Goal: Check status: Check status

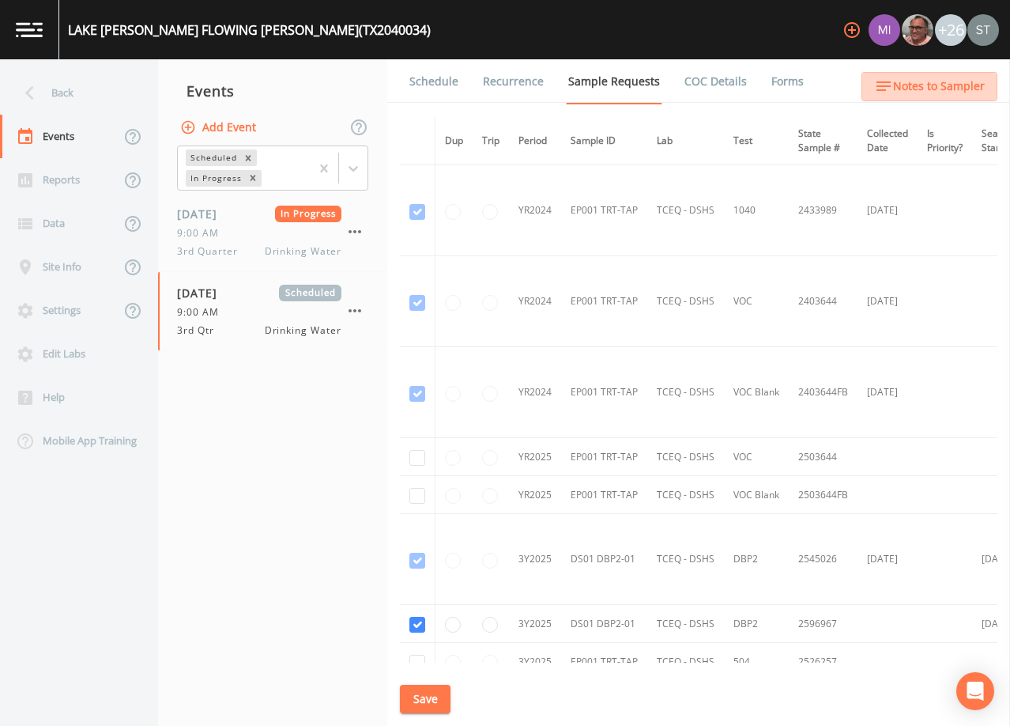
click at [944, 85] on span "Notes to Sampler" at bounding box center [939, 87] width 92 height 20
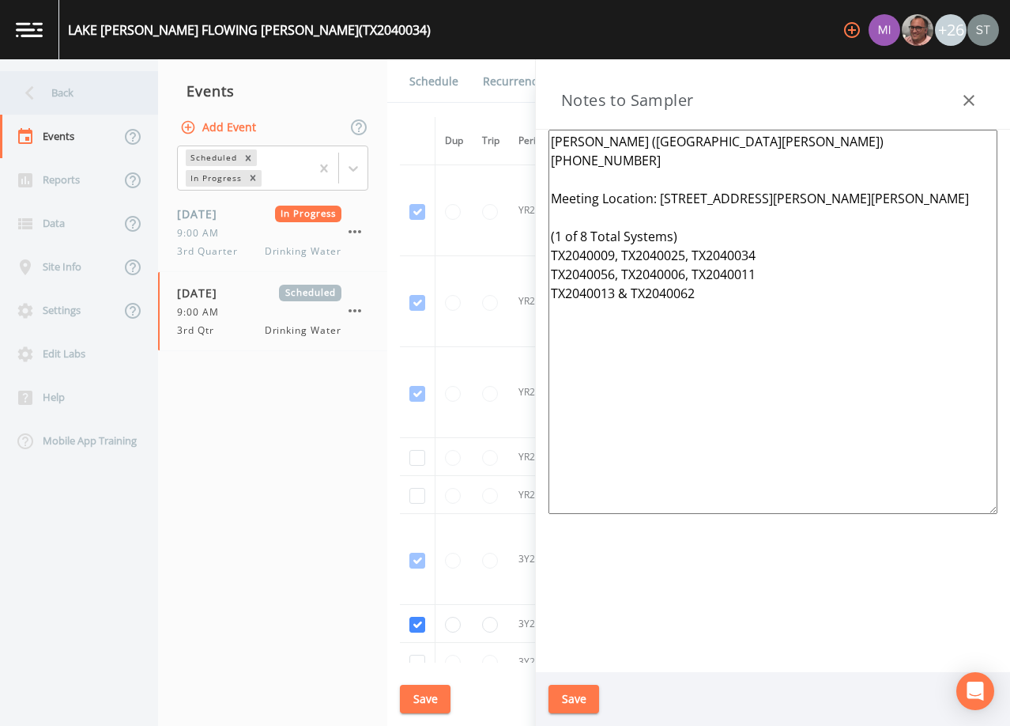
click at [61, 93] on div "Back" at bounding box center [71, 92] width 142 height 43
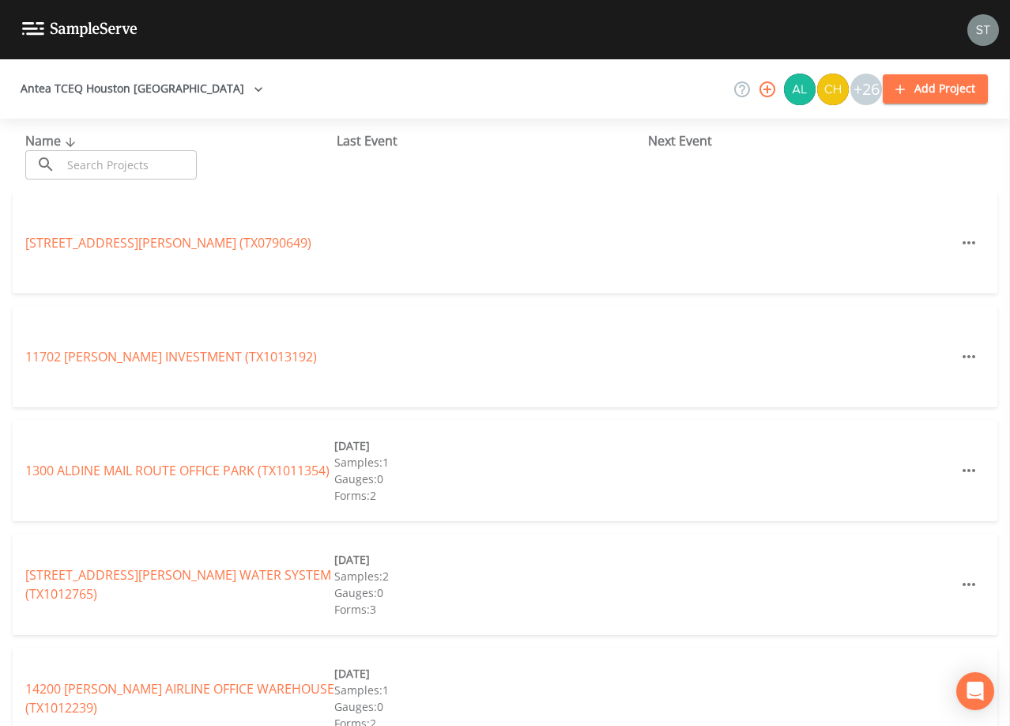
drag, startPoint x: 185, startPoint y: 165, endPoint x: 189, endPoint y: 156, distance: 9.5
click at [185, 163] on input "text" at bounding box center [129, 164] width 135 height 29
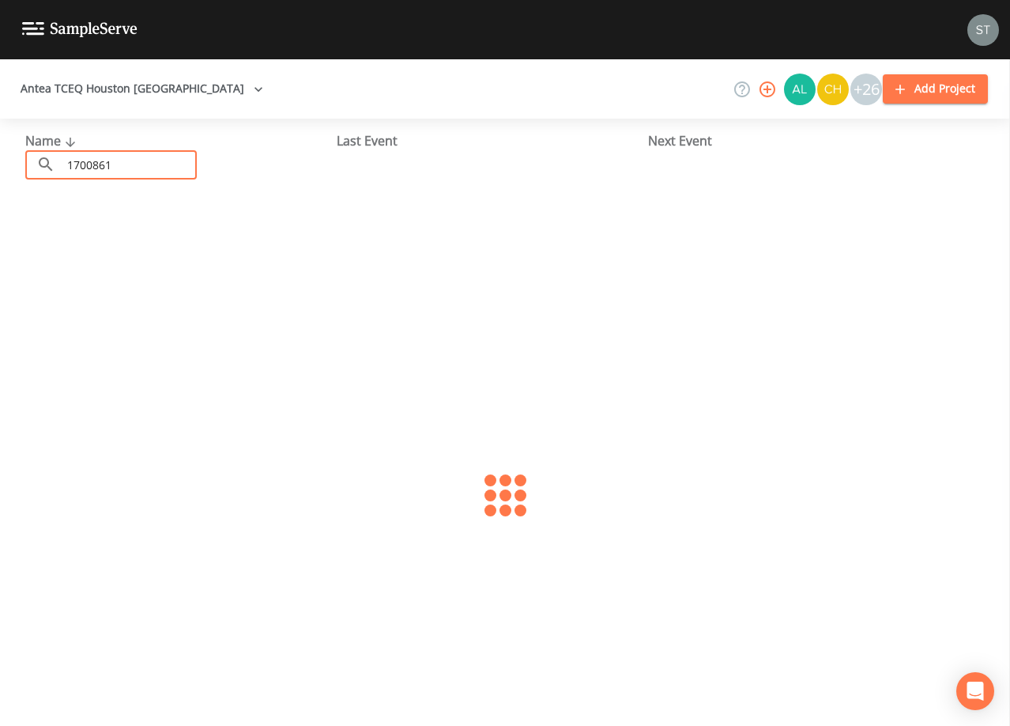
type input "1700861"
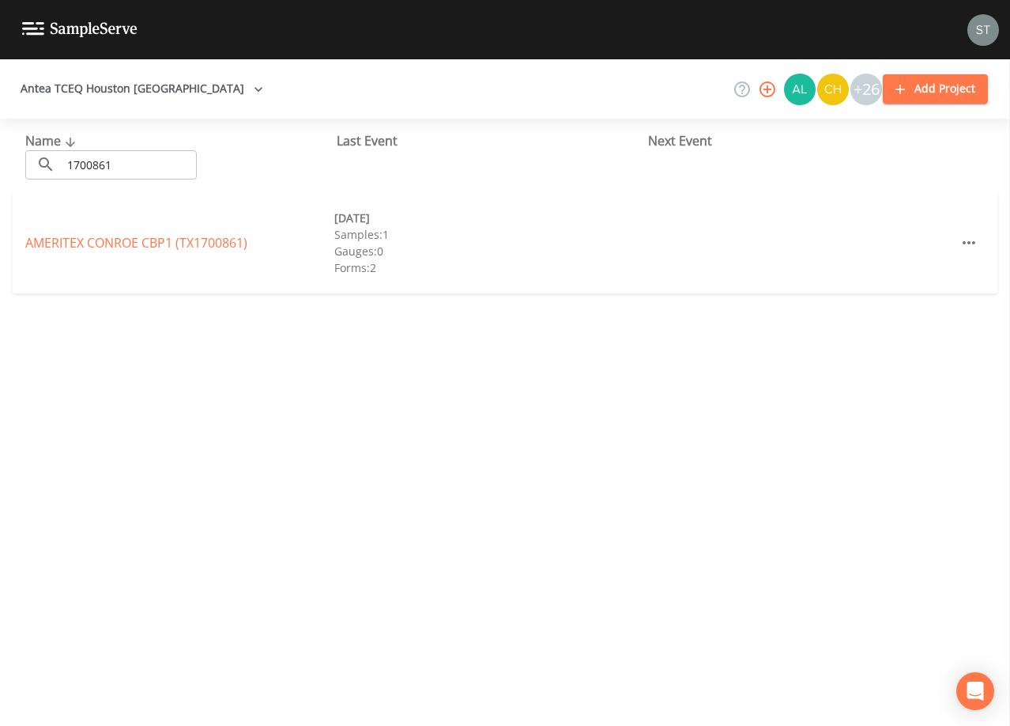
click at [176, 239] on link "AMERITEX CONROE CBP1 (TX1700861)" at bounding box center [136, 242] width 222 height 17
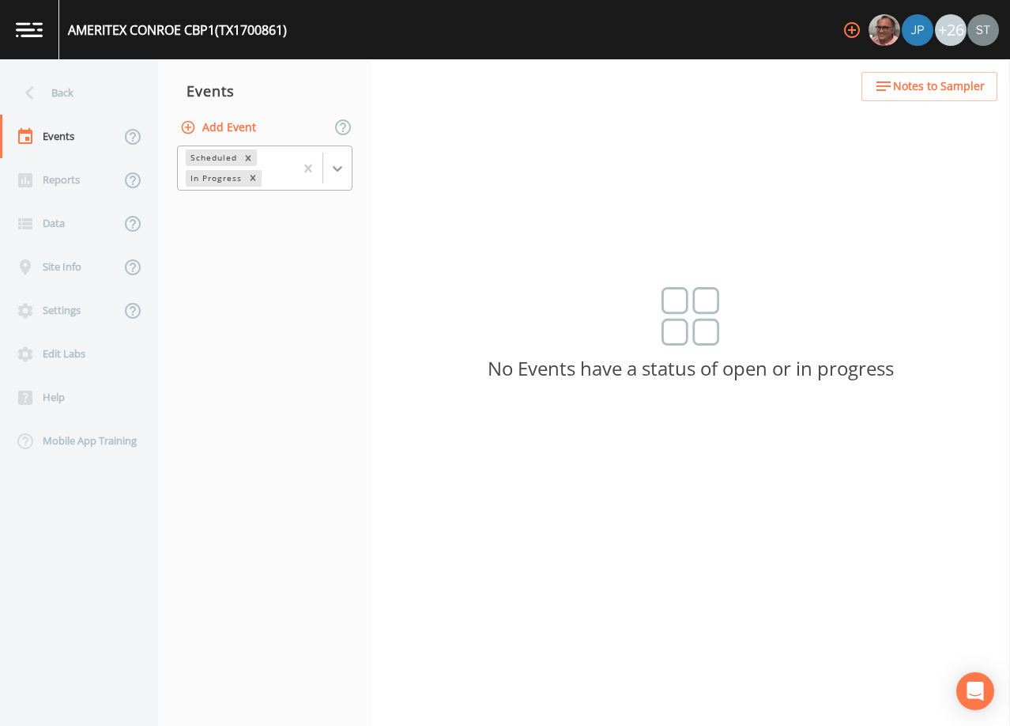
click at [343, 168] on icon at bounding box center [338, 168] width 16 height 16
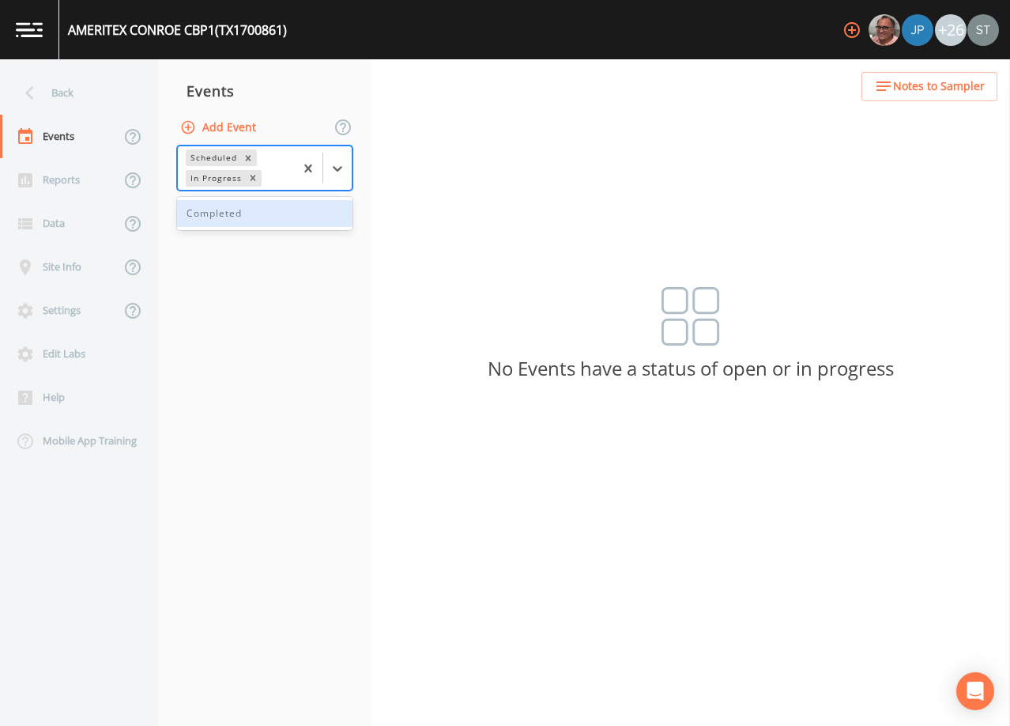
click at [267, 219] on div "Completed" at bounding box center [264, 213] width 175 height 27
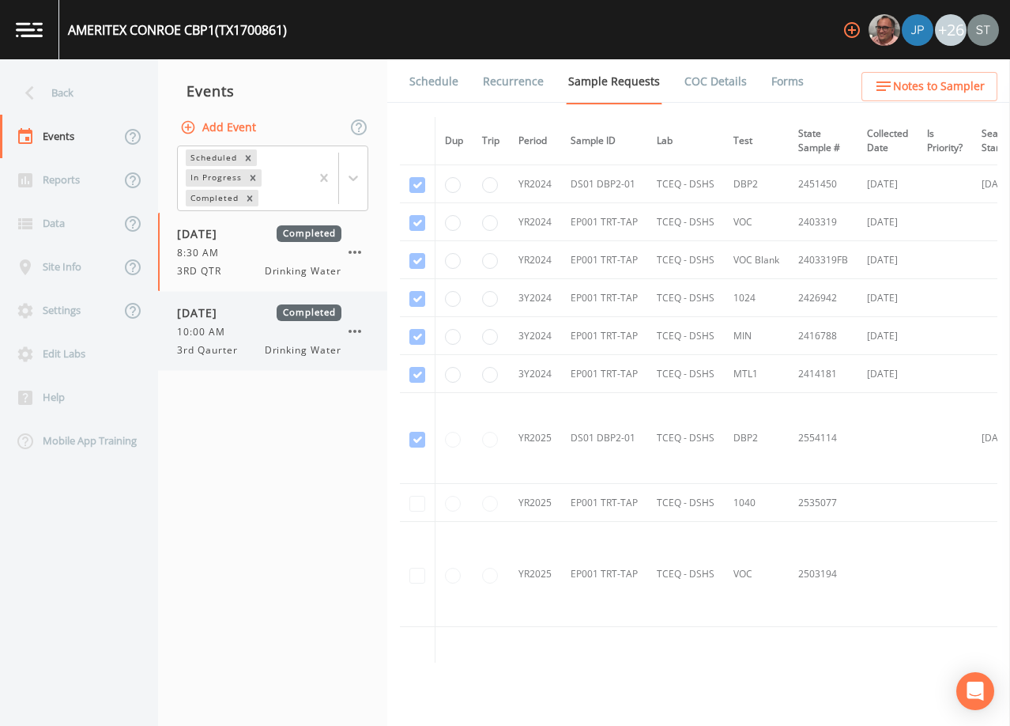
click at [232, 332] on span "10:00 AM" at bounding box center [206, 332] width 58 height 14
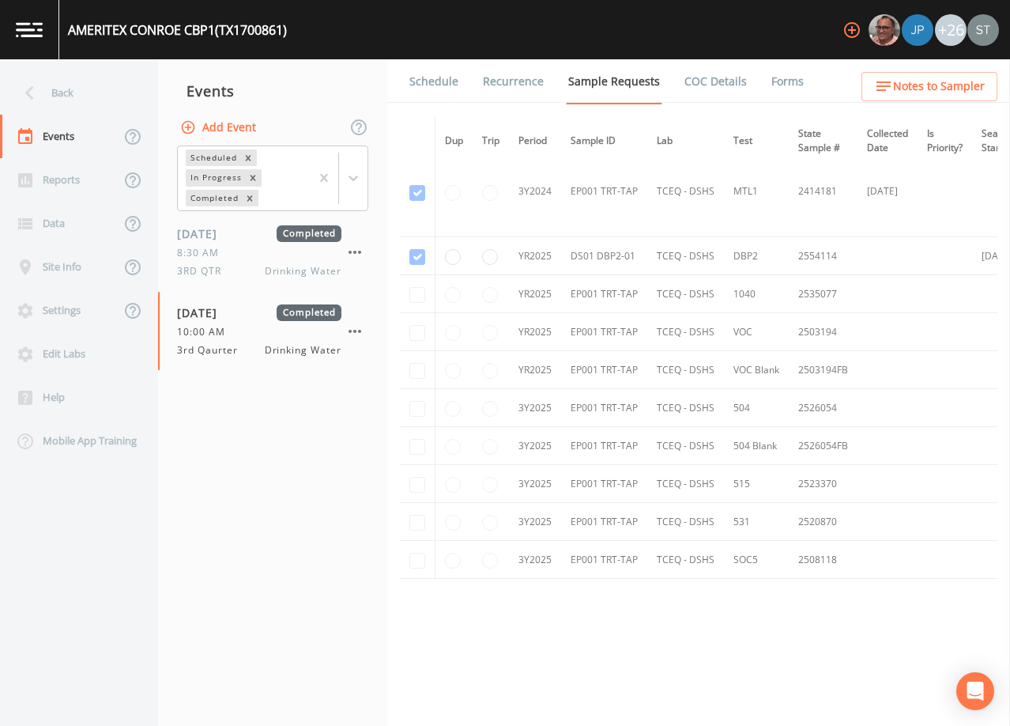
scroll to position [474, 0]
click at [80, 92] on div "Back" at bounding box center [71, 92] width 142 height 43
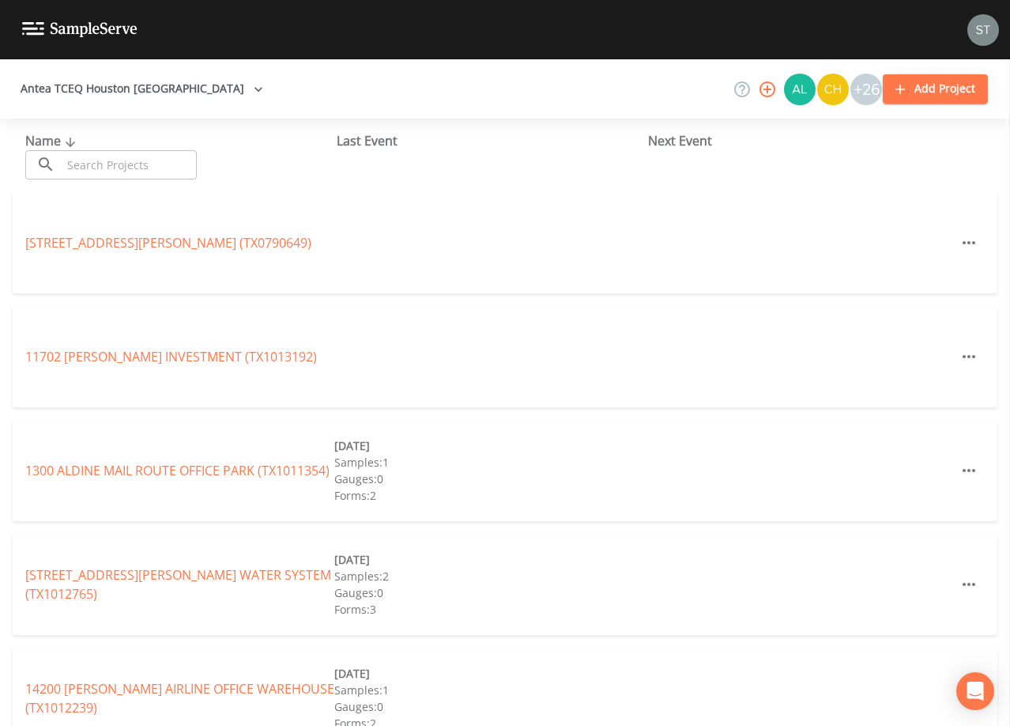
click at [168, 165] on input "text" at bounding box center [129, 164] width 135 height 29
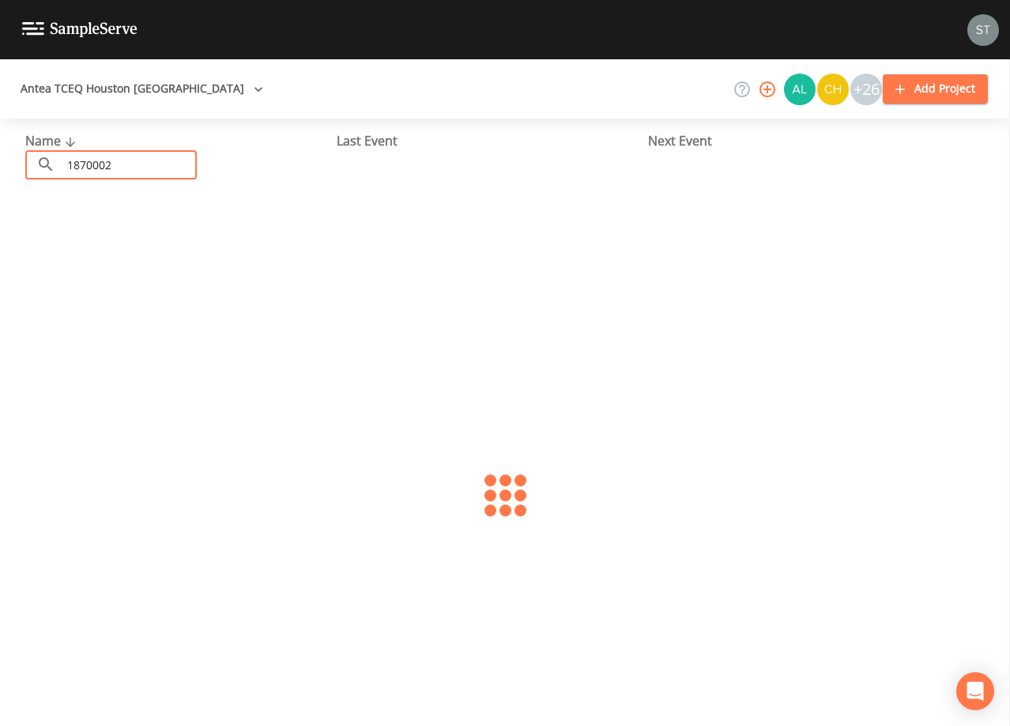
type input "1870002"
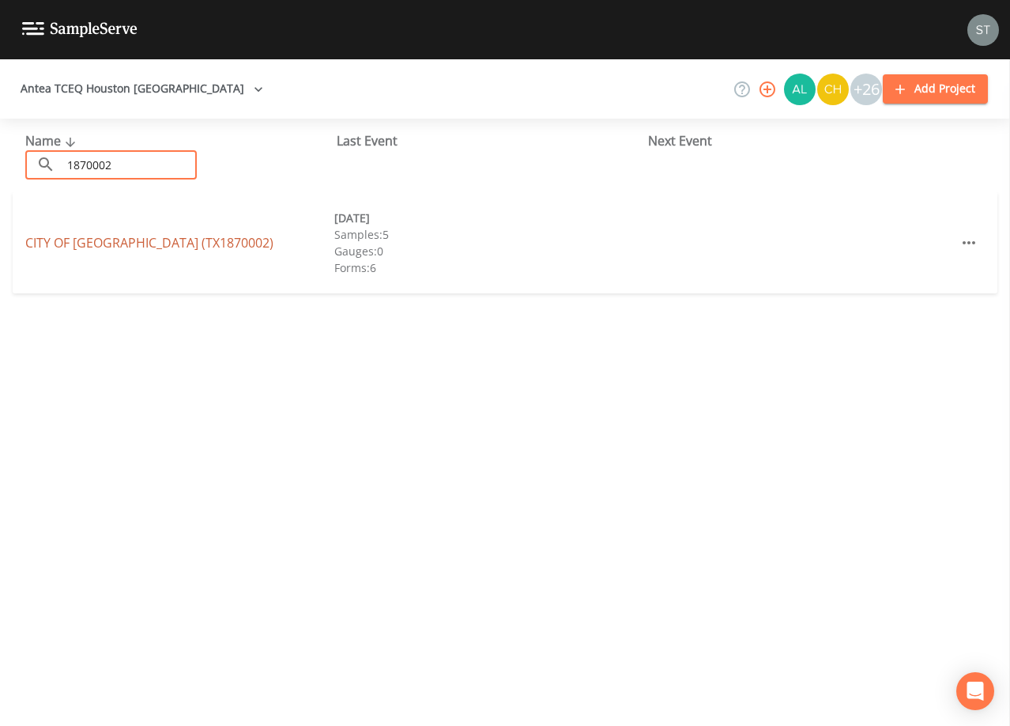
click at [166, 241] on link "CITY OF [GEOGRAPHIC_DATA] (TX1870002)" at bounding box center [149, 242] width 248 height 17
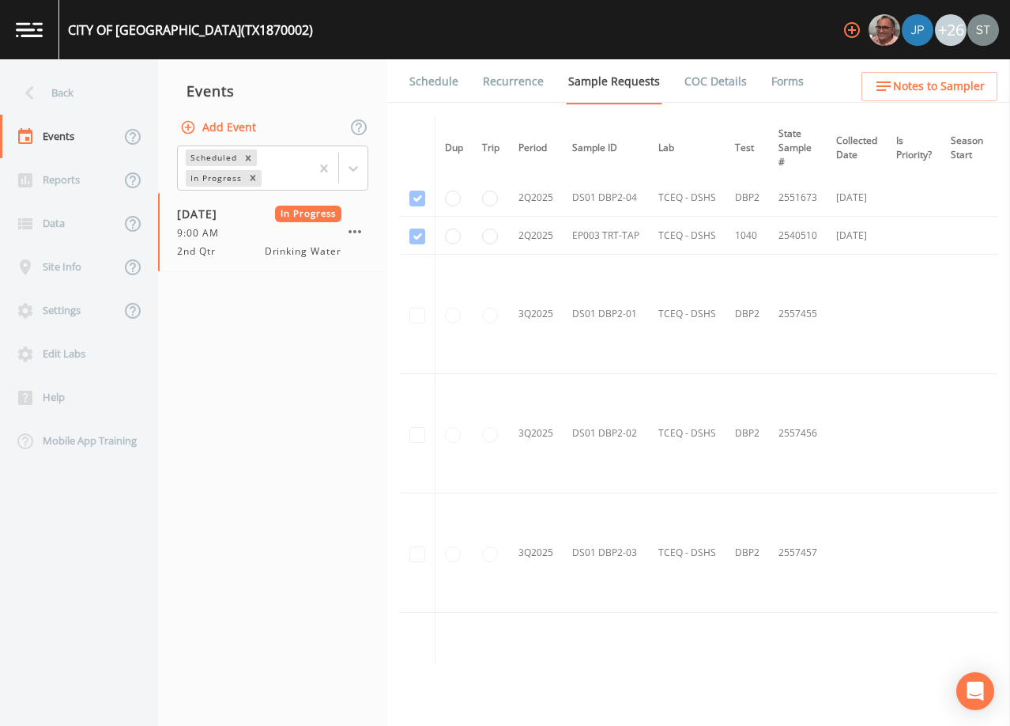
scroll to position [2134, 0]
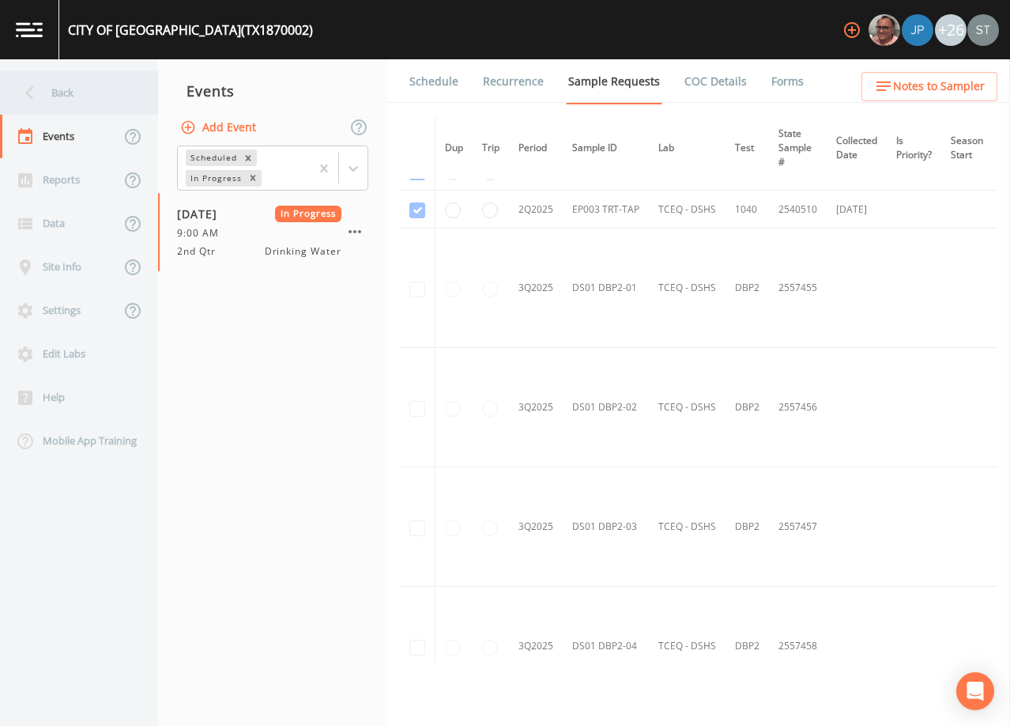
click at [66, 96] on div "Back" at bounding box center [71, 92] width 142 height 43
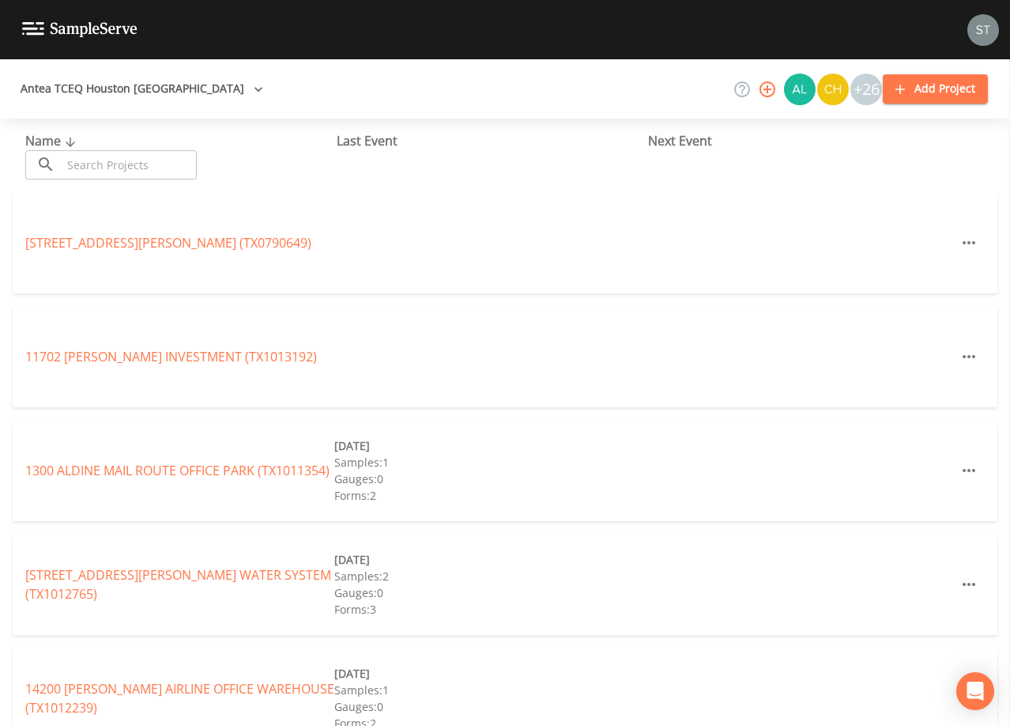
click at [187, 156] on input "text" at bounding box center [129, 164] width 135 height 29
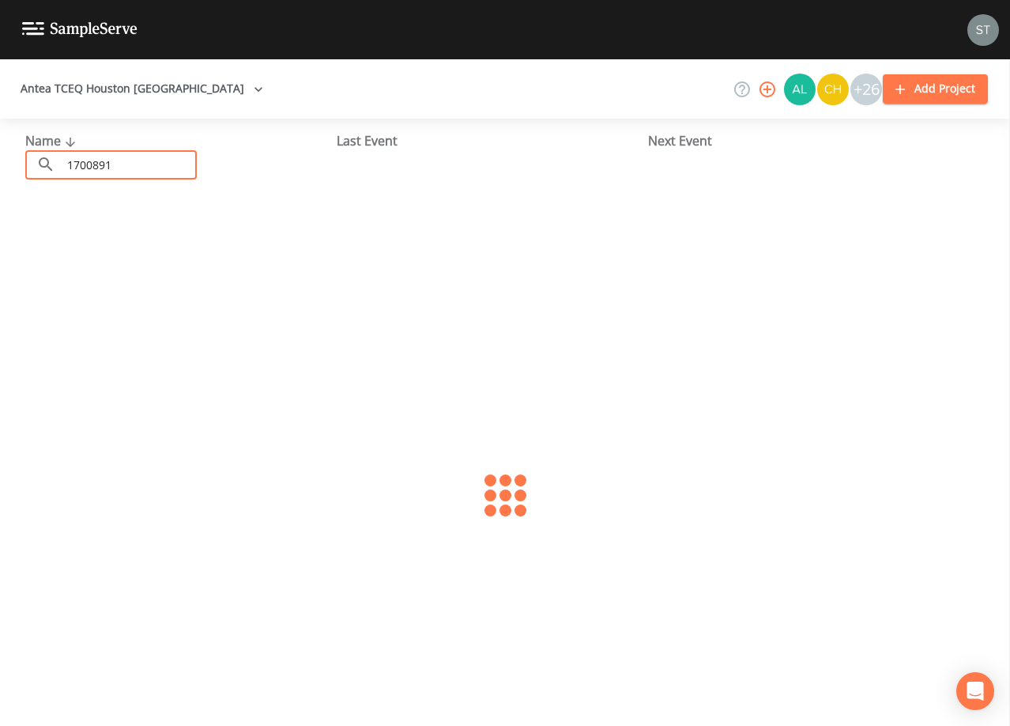
type input "1700891"
click at [160, 245] on link "A & S WATER SERVICES (TX1700891)" at bounding box center [129, 242] width 209 height 17
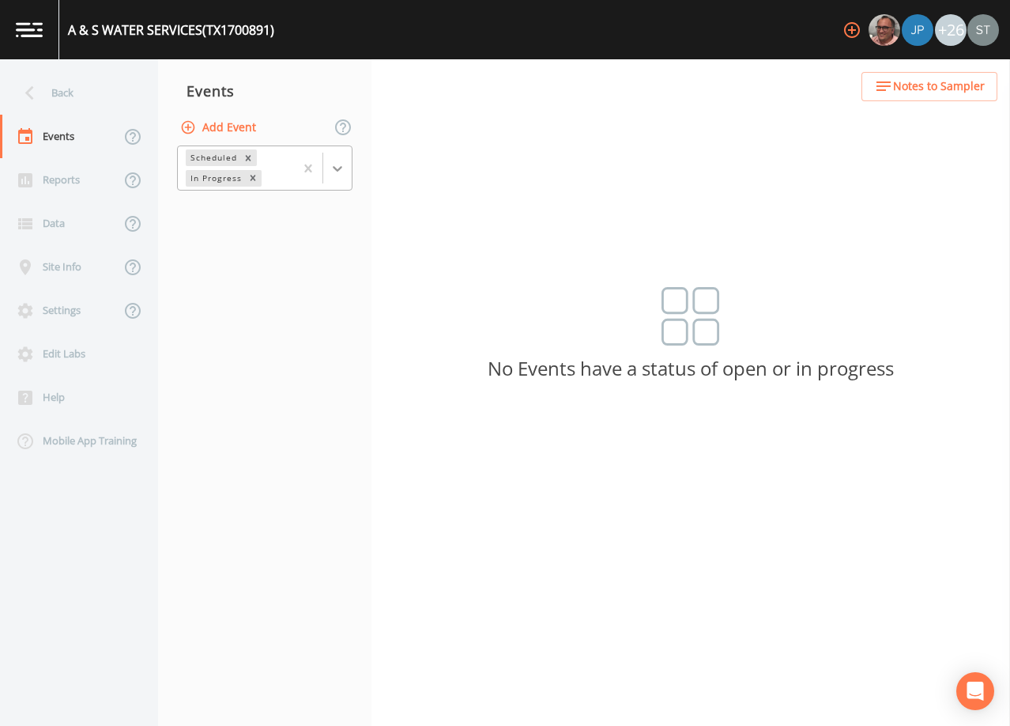
click at [337, 173] on icon at bounding box center [338, 168] width 16 height 16
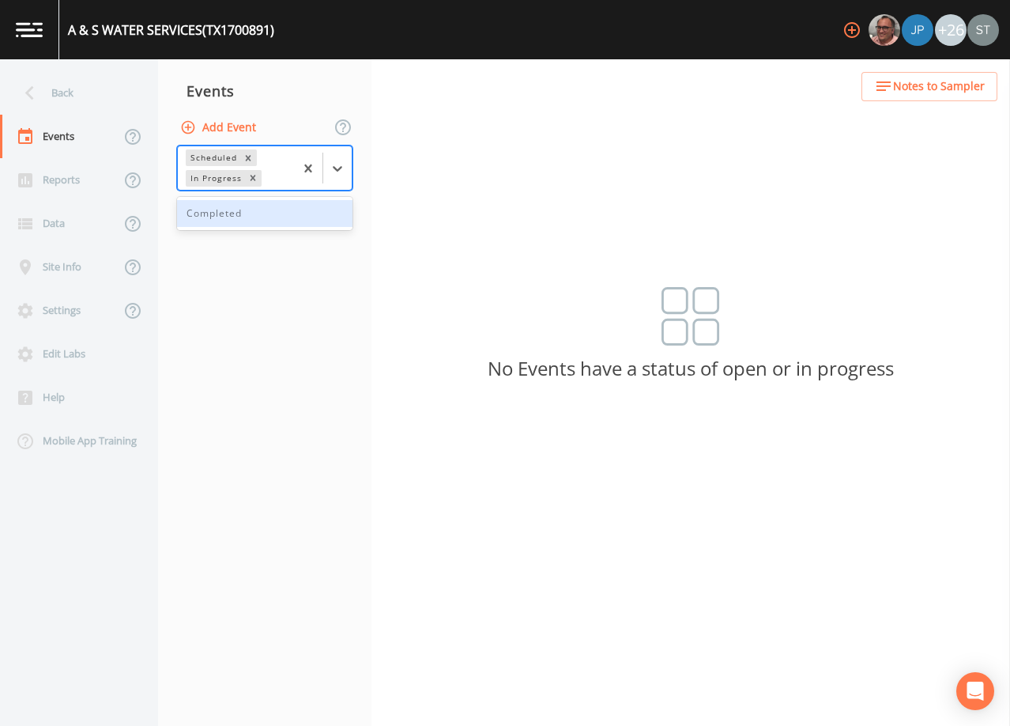
click at [282, 217] on div "Completed" at bounding box center [264, 213] width 175 height 27
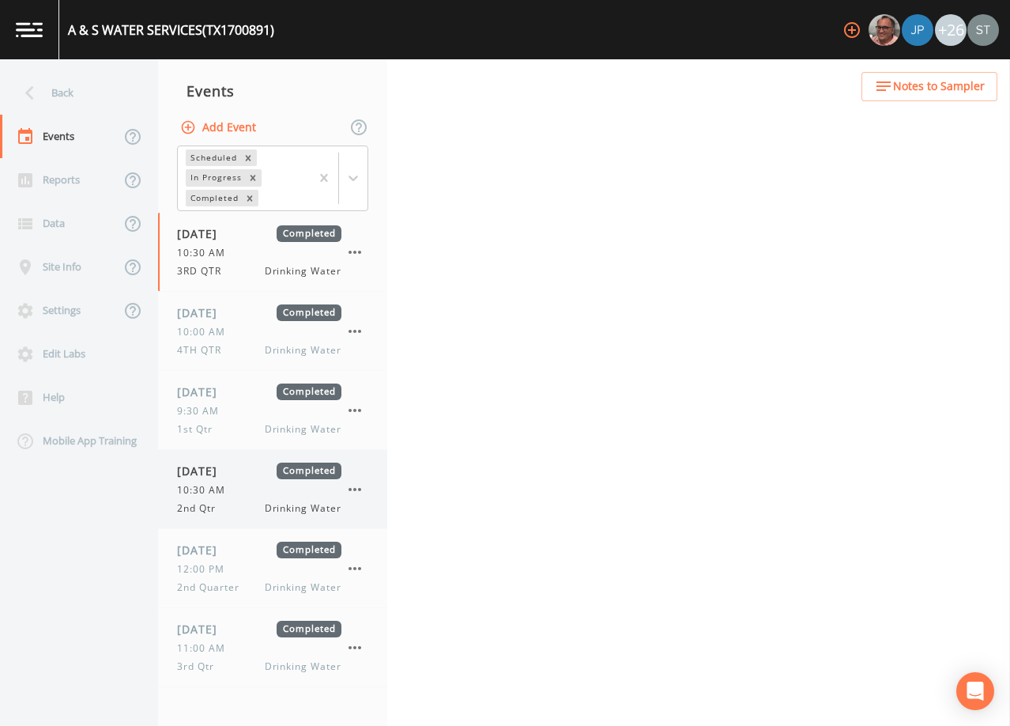
drag, startPoint x: 239, startPoint y: 638, endPoint x: 330, endPoint y: 472, distance: 189.2
click at [239, 638] on div "[DATE] Completed 11:00 AM 3rd Qtr Drinking Water" at bounding box center [259, 646] width 164 height 53
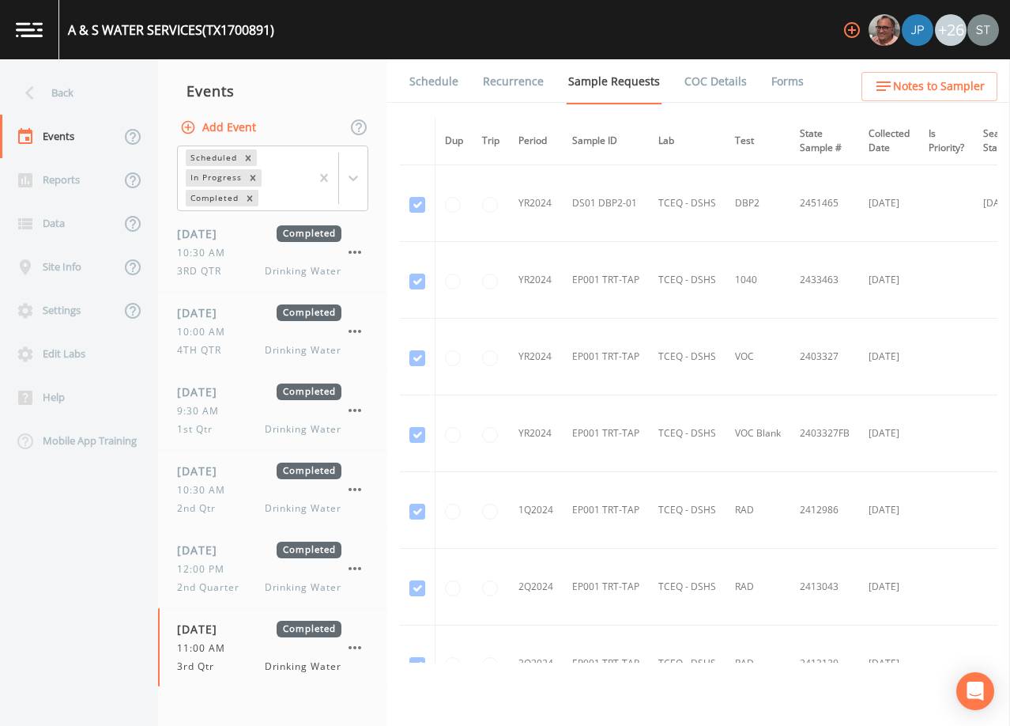
click at [442, 86] on link "Schedule" at bounding box center [434, 81] width 54 height 44
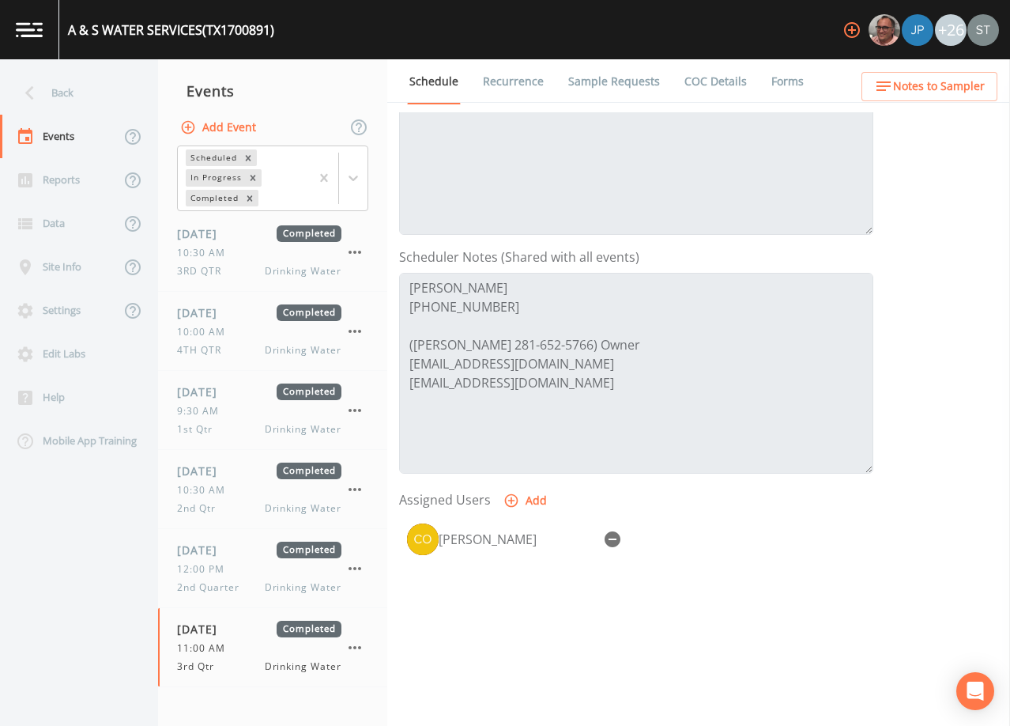
scroll to position [316, 0]
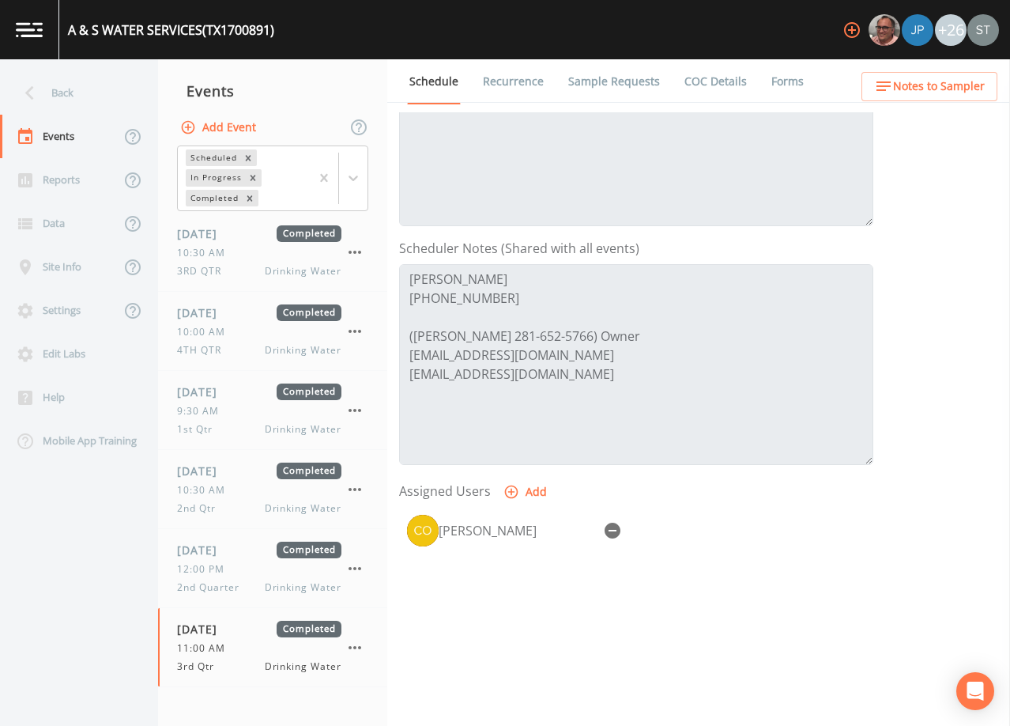
click at [697, 83] on link "COC Details" at bounding box center [715, 81] width 67 height 44
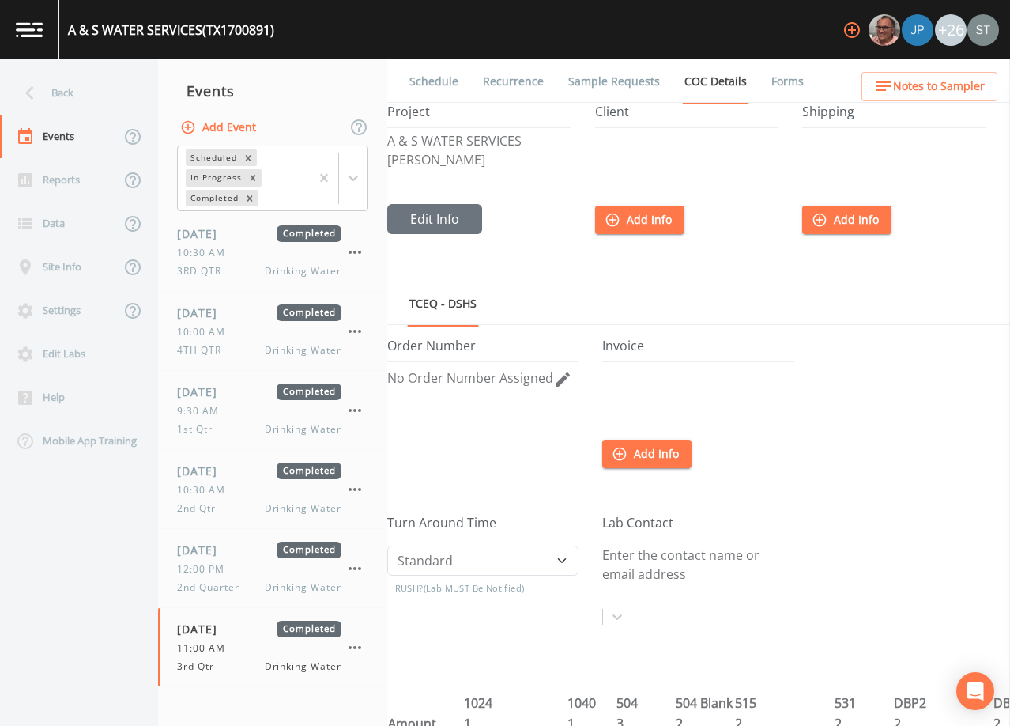
click at [599, 81] on link "Sample Requests" at bounding box center [614, 81] width 96 height 44
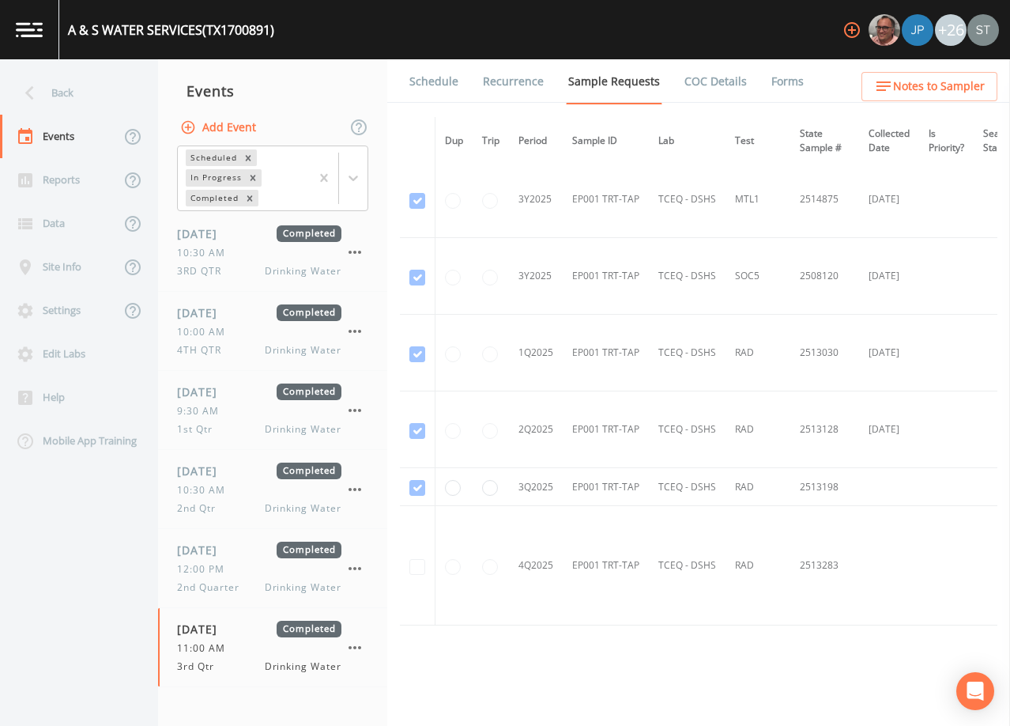
scroll to position [1400, 0]
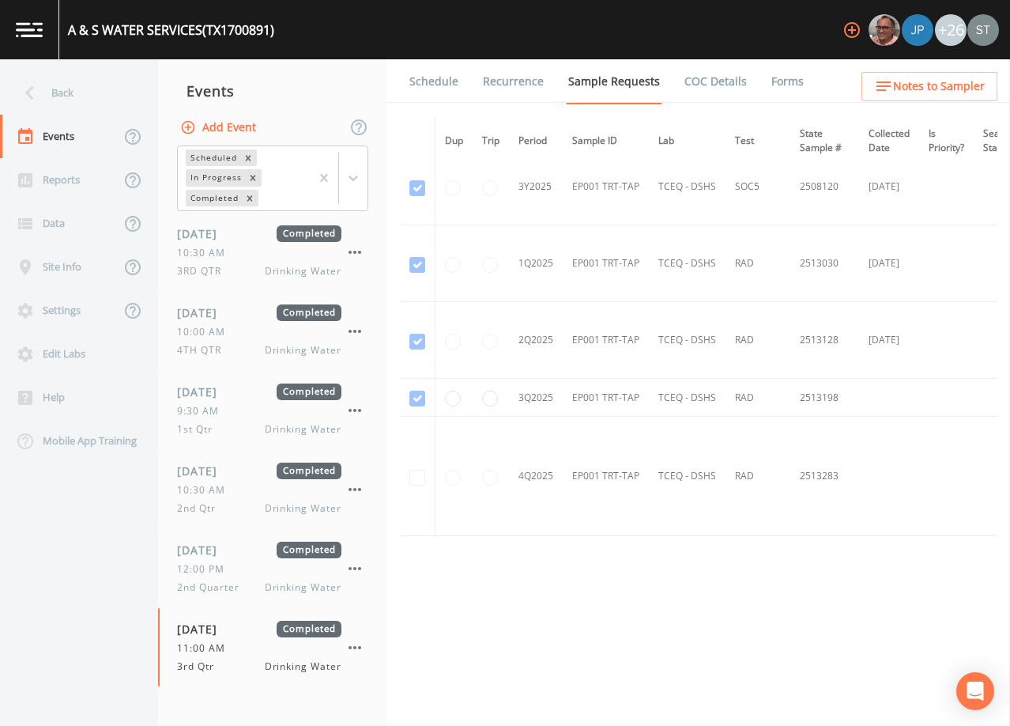
click at [784, 89] on link "Forms" at bounding box center [787, 81] width 37 height 44
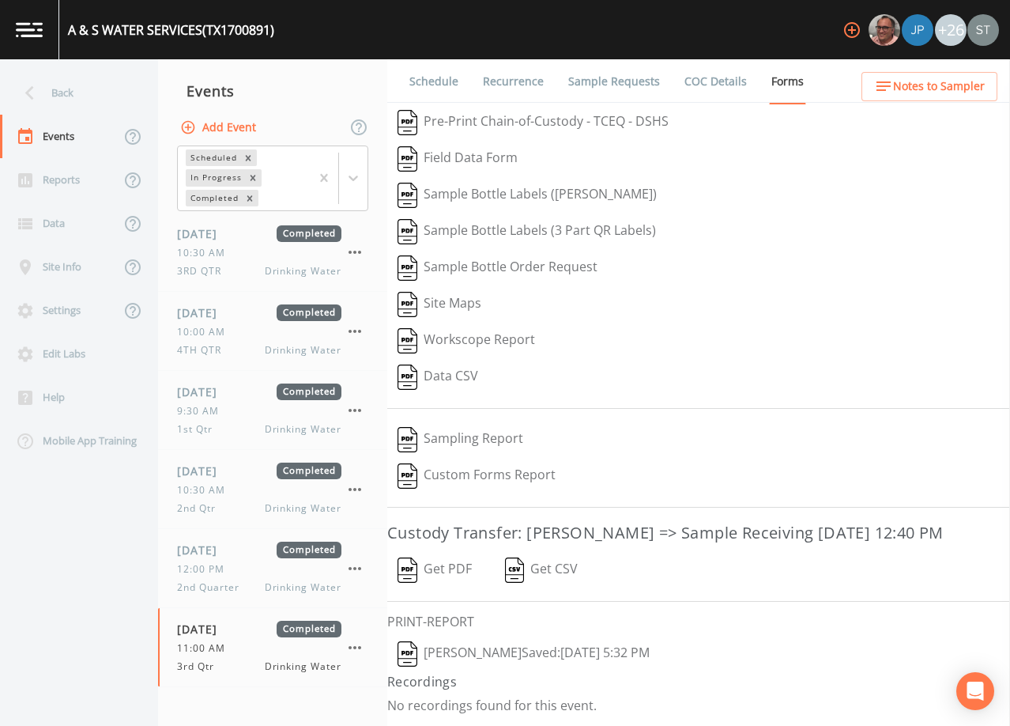
click at [456, 671] on button "[PERSON_NAME]  Saved: [DATE] 5:32 PM" at bounding box center [523, 653] width 273 height 36
click at [59, 96] on div "Back" at bounding box center [71, 92] width 142 height 43
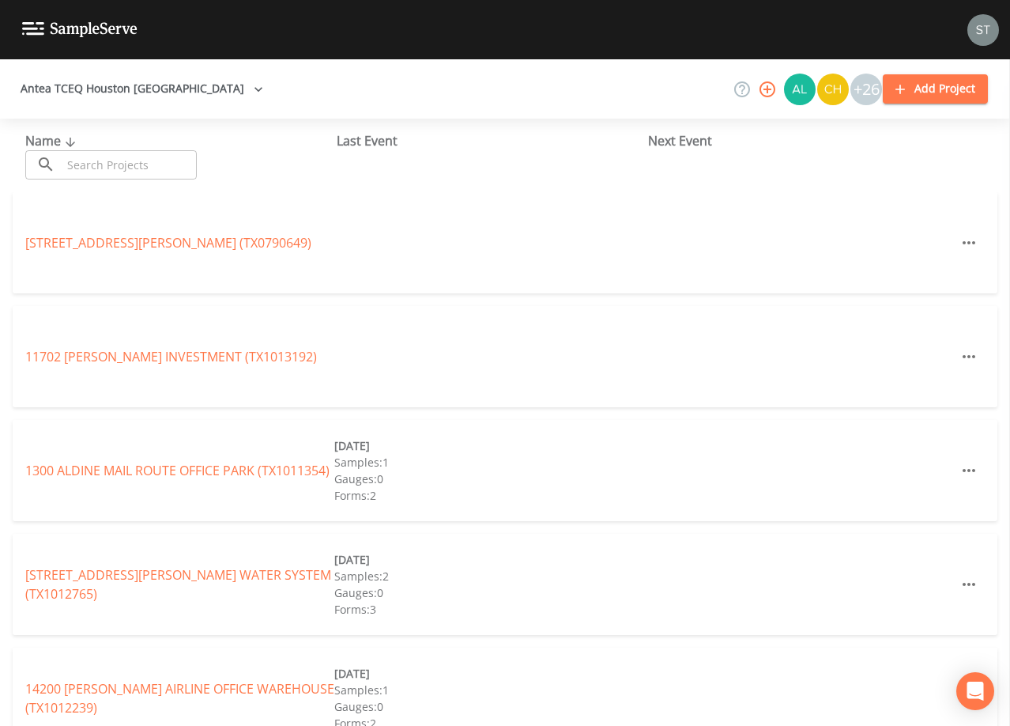
click at [175, 160] on input "text" at bounding box center [129, 164] width 135 height 29
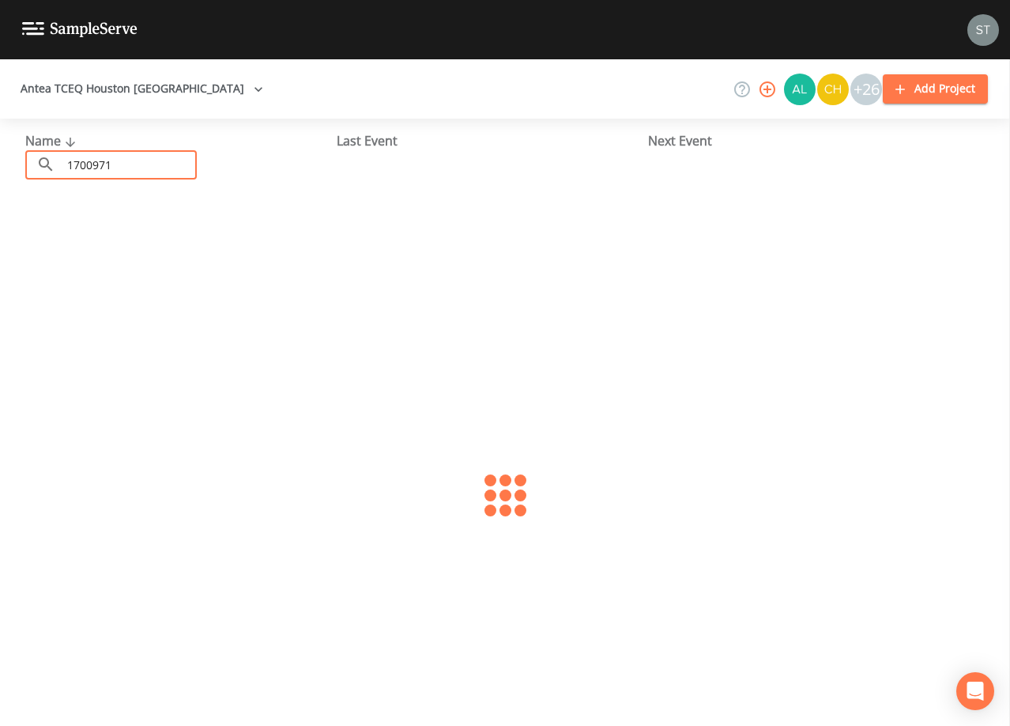
type input "1700971"
click at [175, 243] on link "CIELO SUBDIVISION (TX1700971)" at bounding box center [120, 242] width 190 height 17
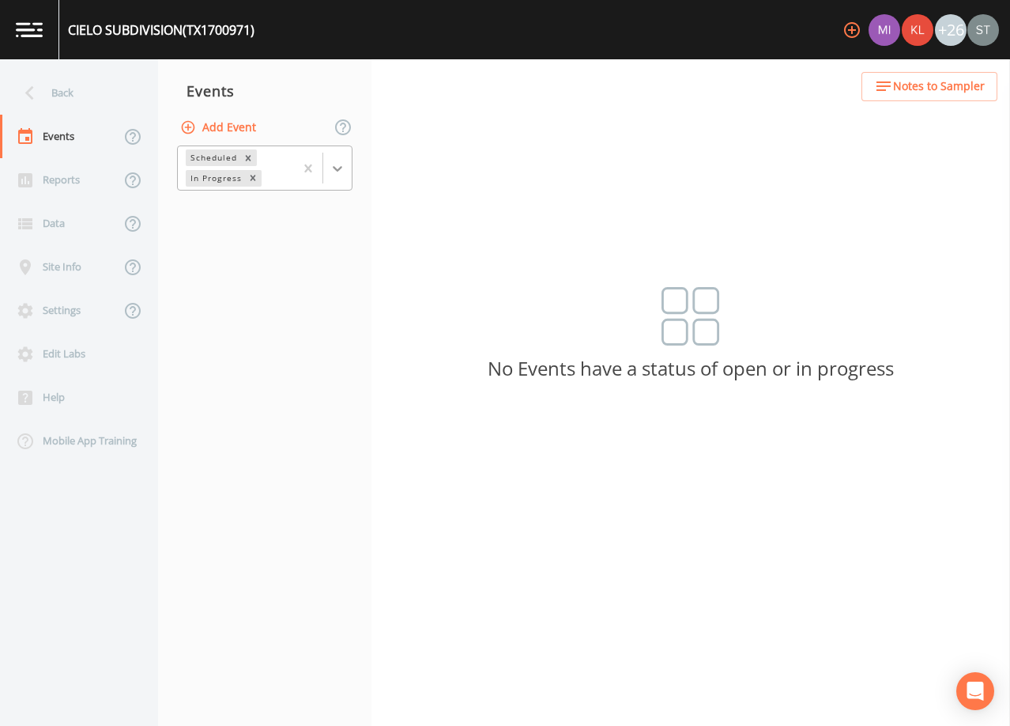
click at [338, 168] on icon at bounding box center [337, 169] width 9 height 6
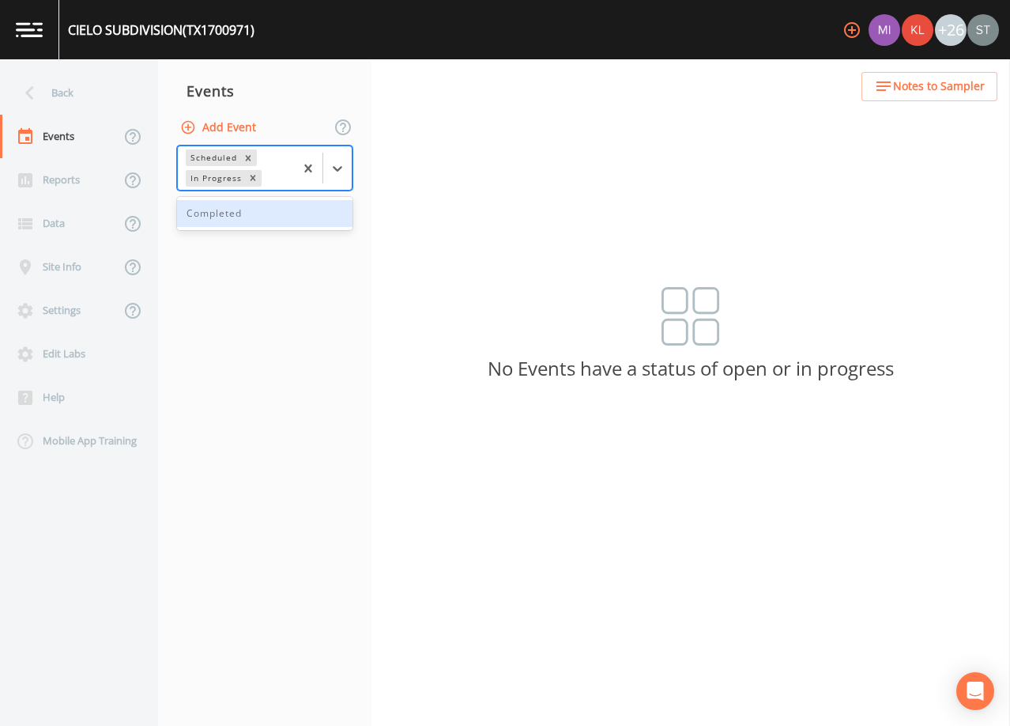
click at [293, 221] on div "Completed" at bounding box center [264, 213] width 175 height 27
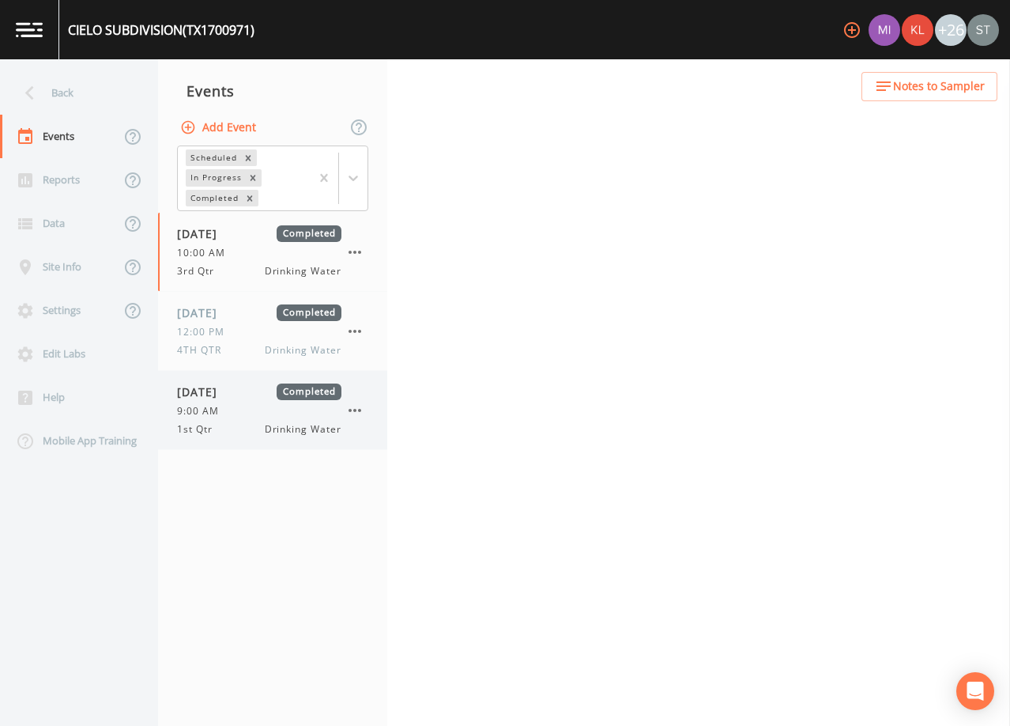
click at [235, 417] on div "9:00 AM" at bounding box center [259, 411] width 164 height 14
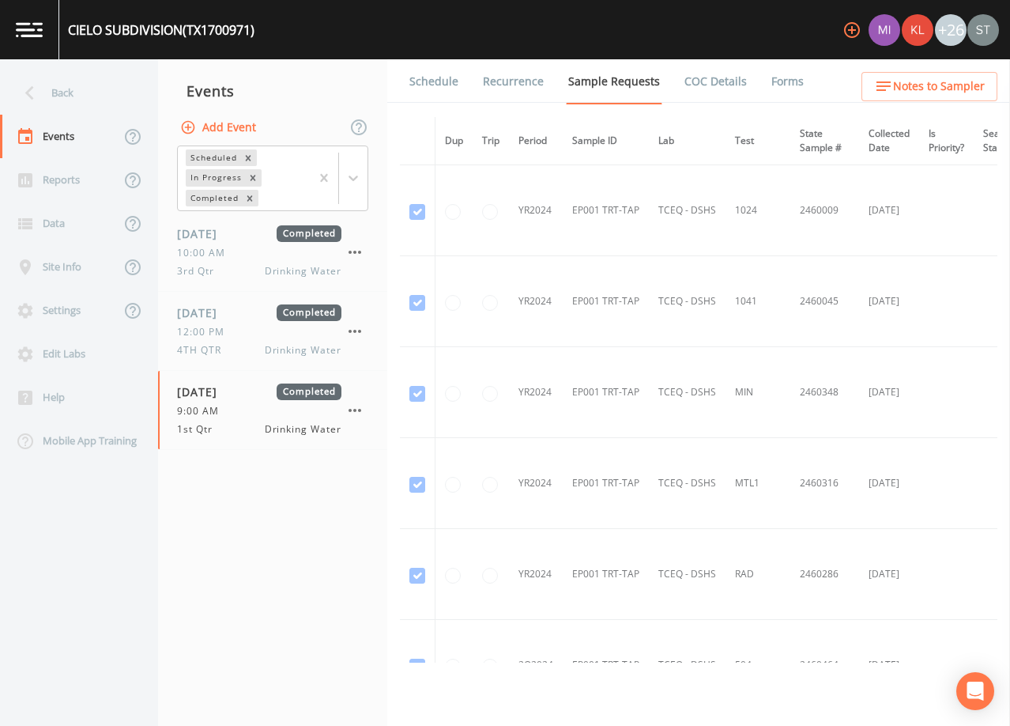
click at [424, 85] on link "Schedule" at bounding box center [434, 81] width 54 height 44
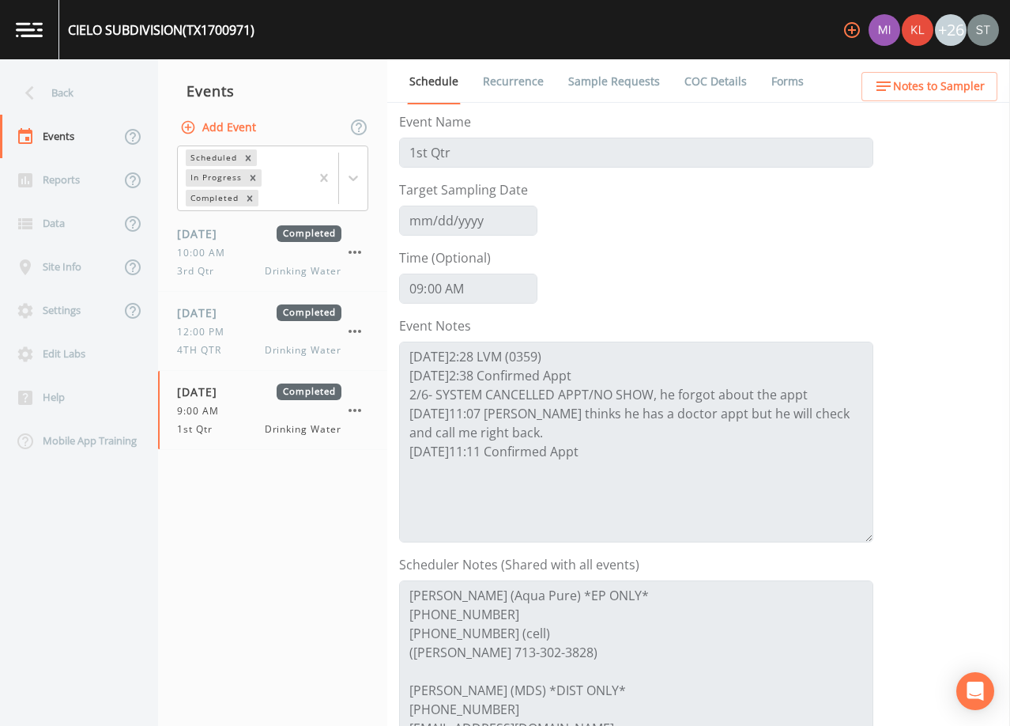
scroll to position [79, 0]
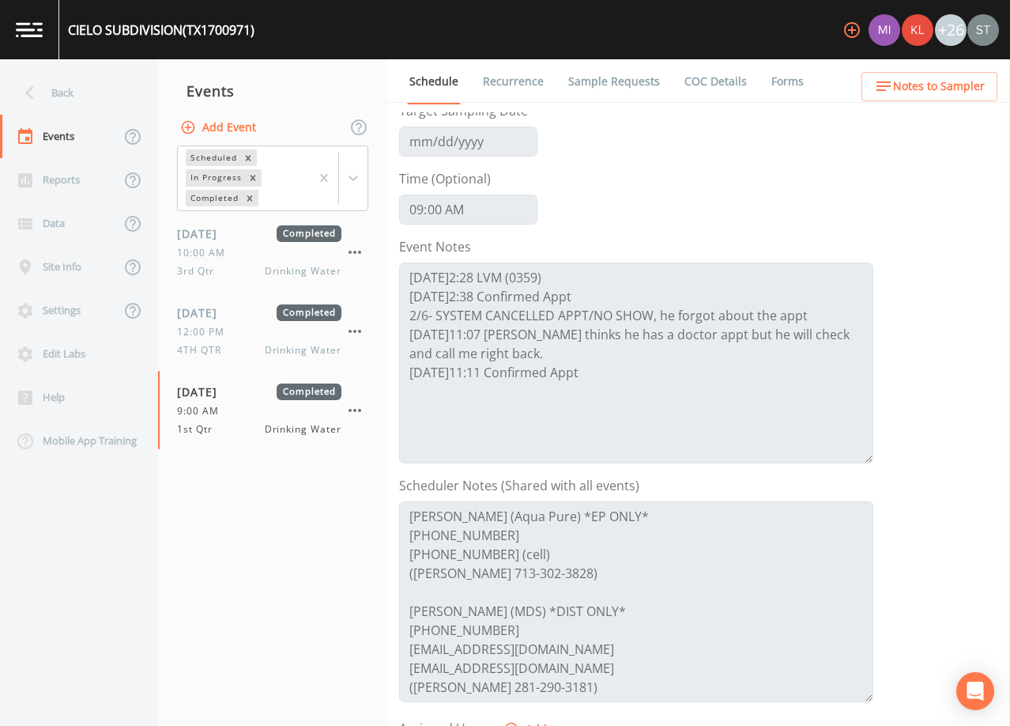
click at [967, 85] on span "Notes to Sampler" at bounding box center [939, 87] width 92 height 20
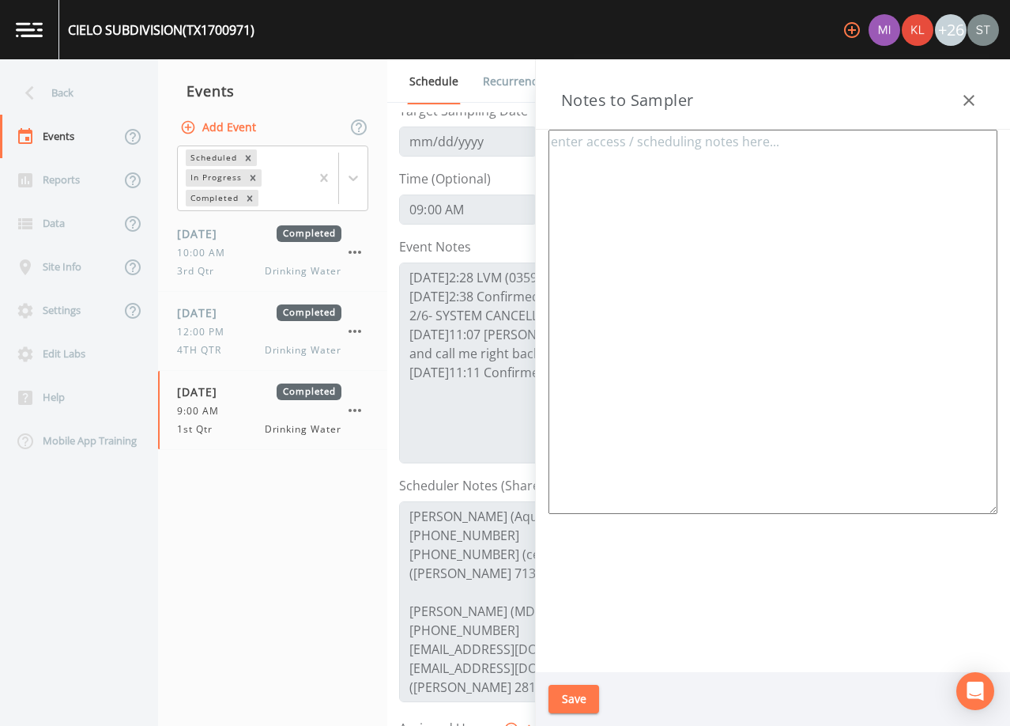
type textarea "[PERSON_NAME] (Aqua Pure) *EP ONLY* [PHONE_NUMBER] [PHONE_NUMBER] (cell) *CALL …"
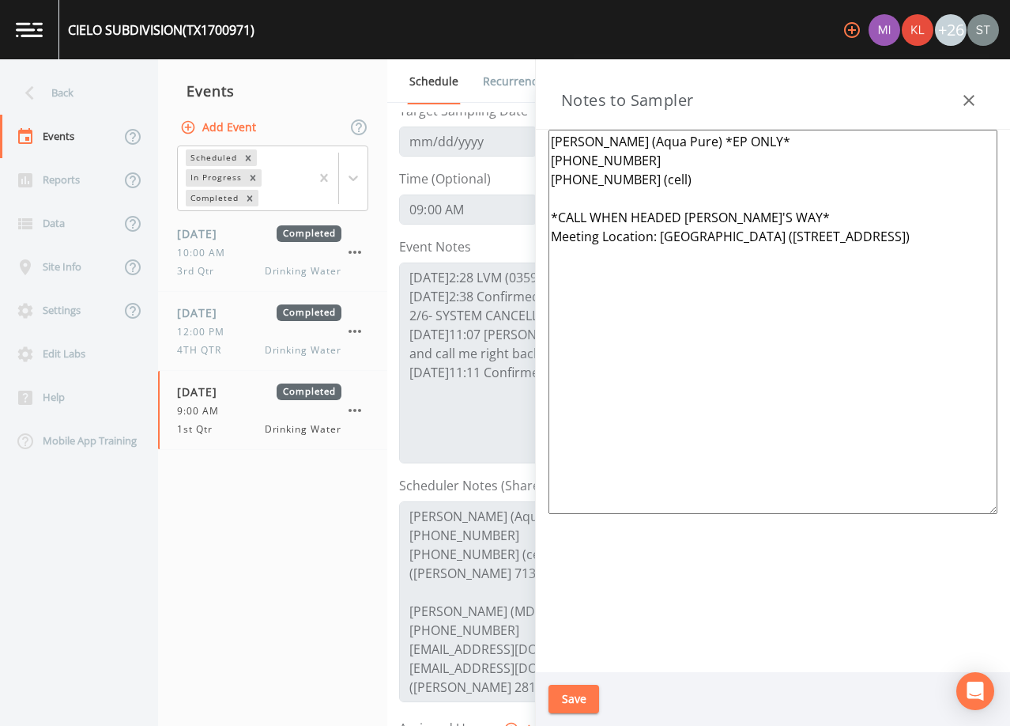
click at [968, 96] on icon "button" at bounding box center [968, 100] width 19 height 19
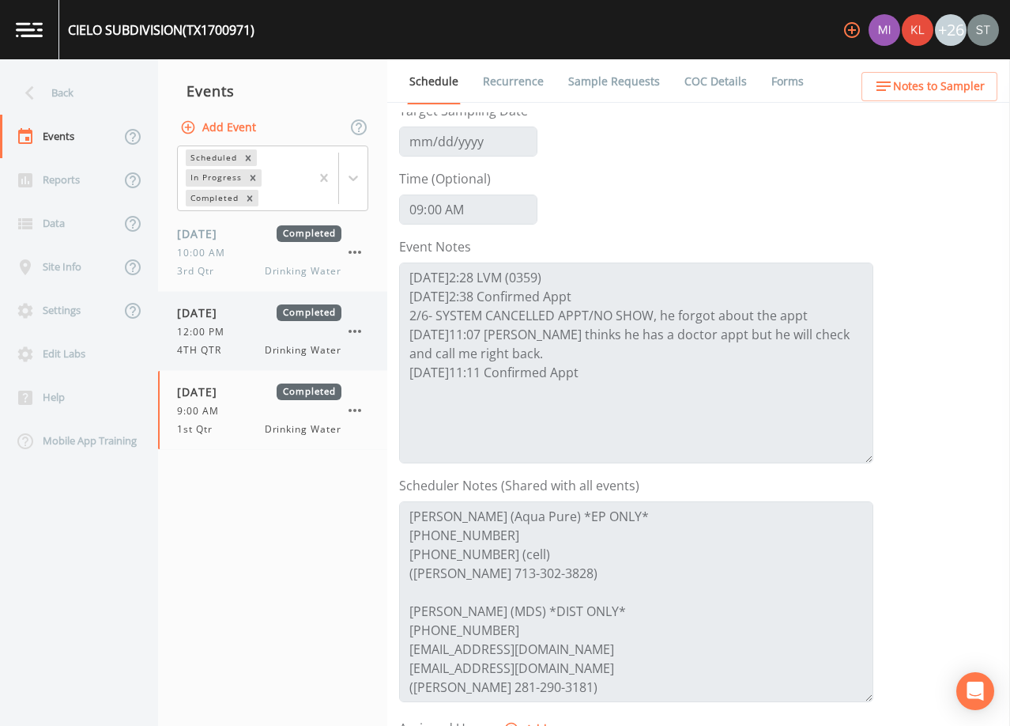
click at [241, 322] on div "[DATE] Completed 12:00 PM 4TH QTR Drinking Water" at bounding box center [259, 330] width 164 height 53
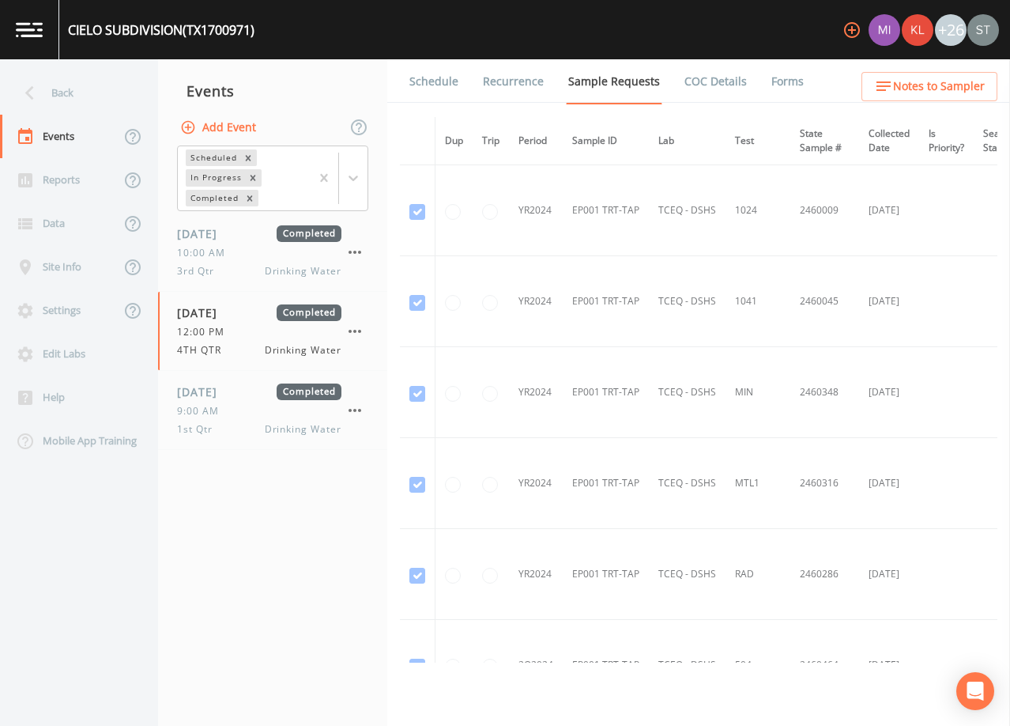
click at [439, 83] on link "Schedule" at bounding box center [434, 81] width 54 height 44
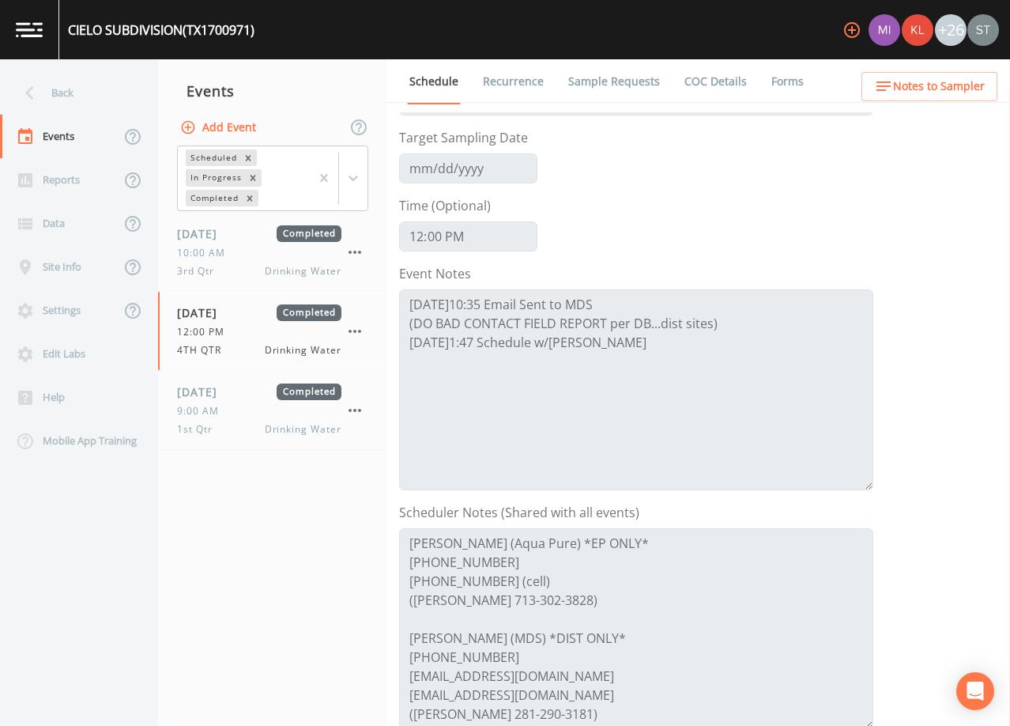
scroll to position [79, 0]
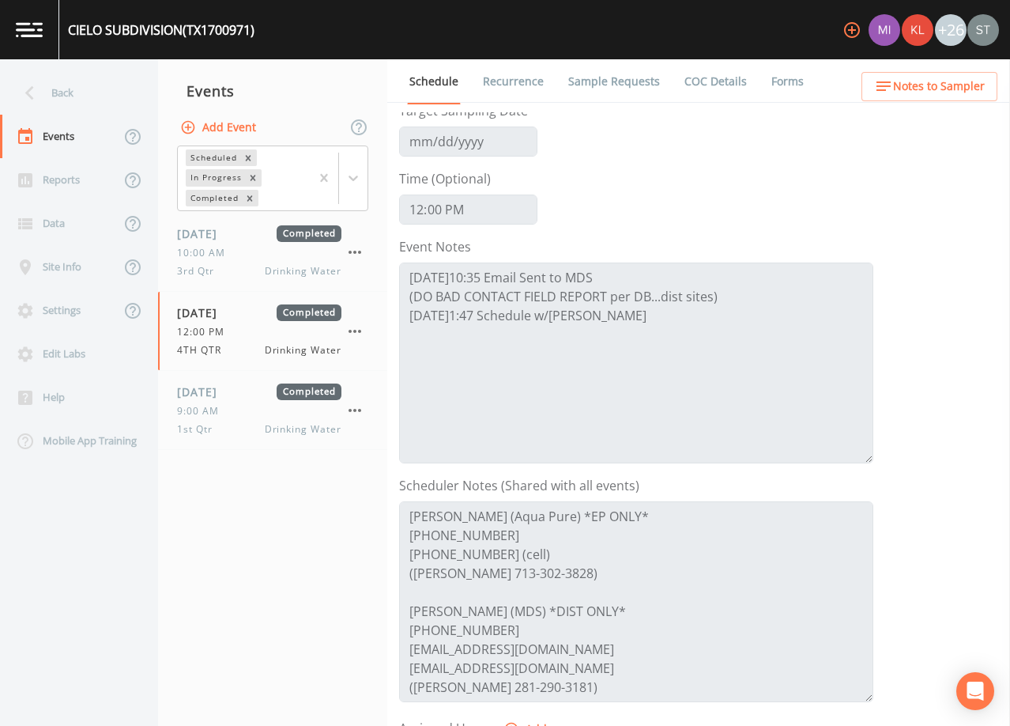
click at [965, 85] on span "Notes to Sampler" at bounding box center [939, 87] width 92 height 20
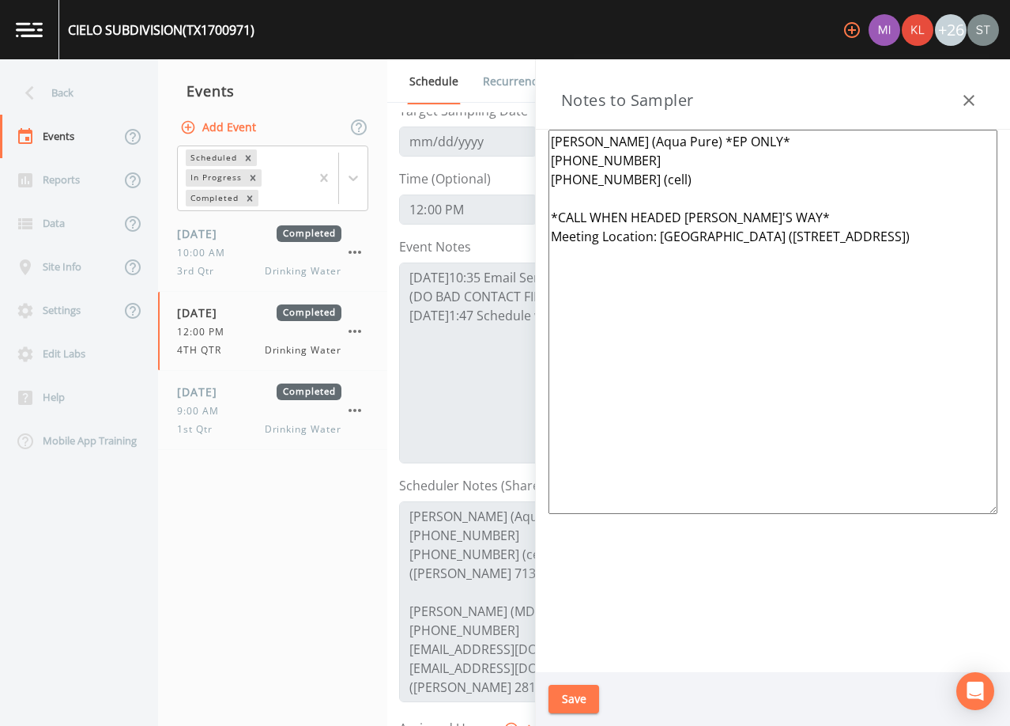
click at [971, 93] on icon "button" at bounding box center [968, 100] width 19 height 19
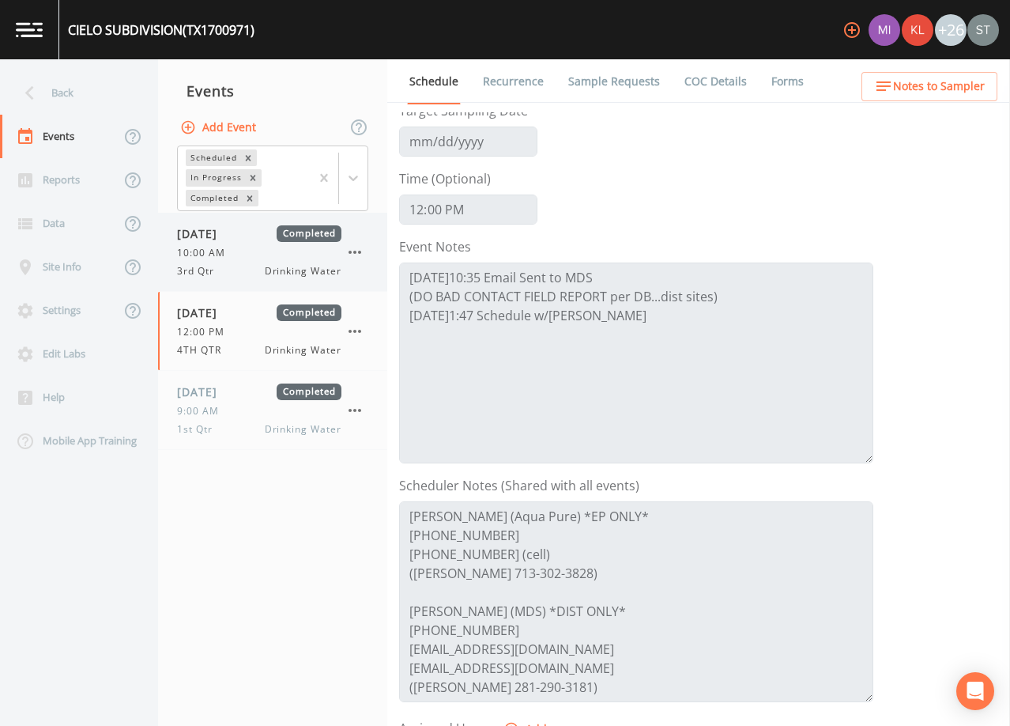
click at [248, 254] on div "10:00 AM" at bounding box center [259, 253] width 164 height 14
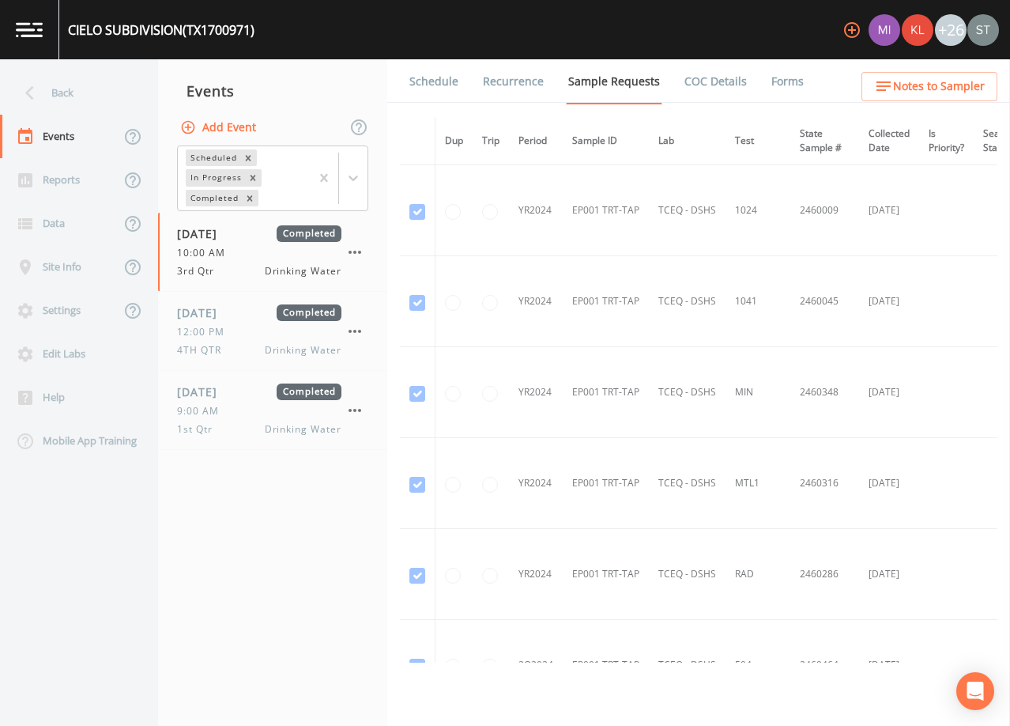
click at [434, 81] on link "Schedule" at bounding box center [434, 81] width 54 height 44
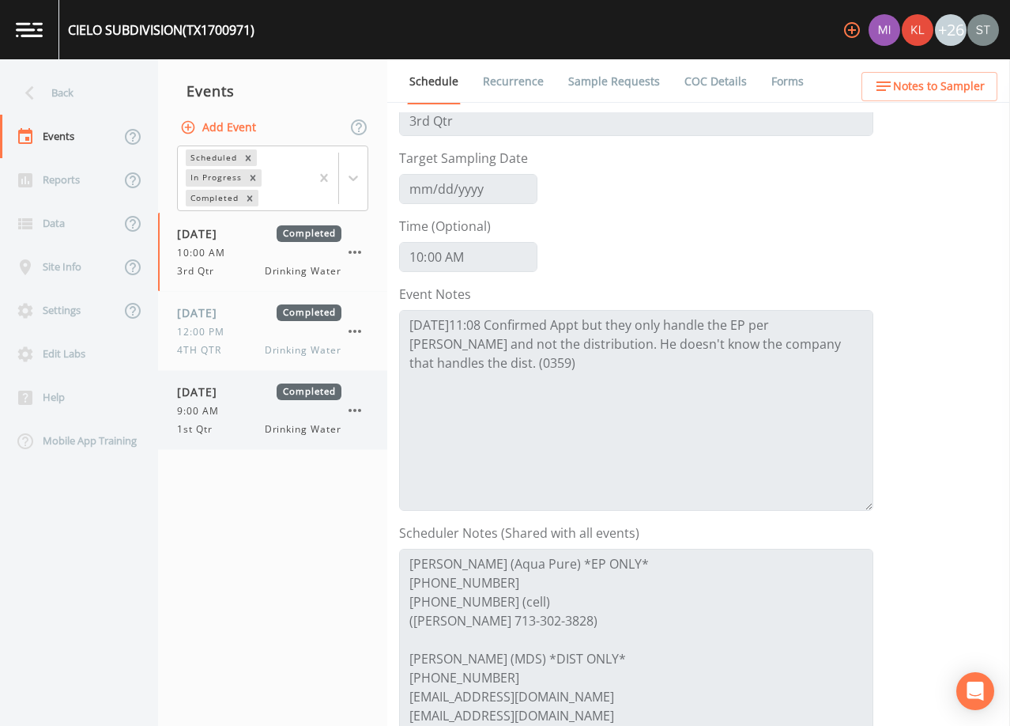
scroll to position [79, 0]
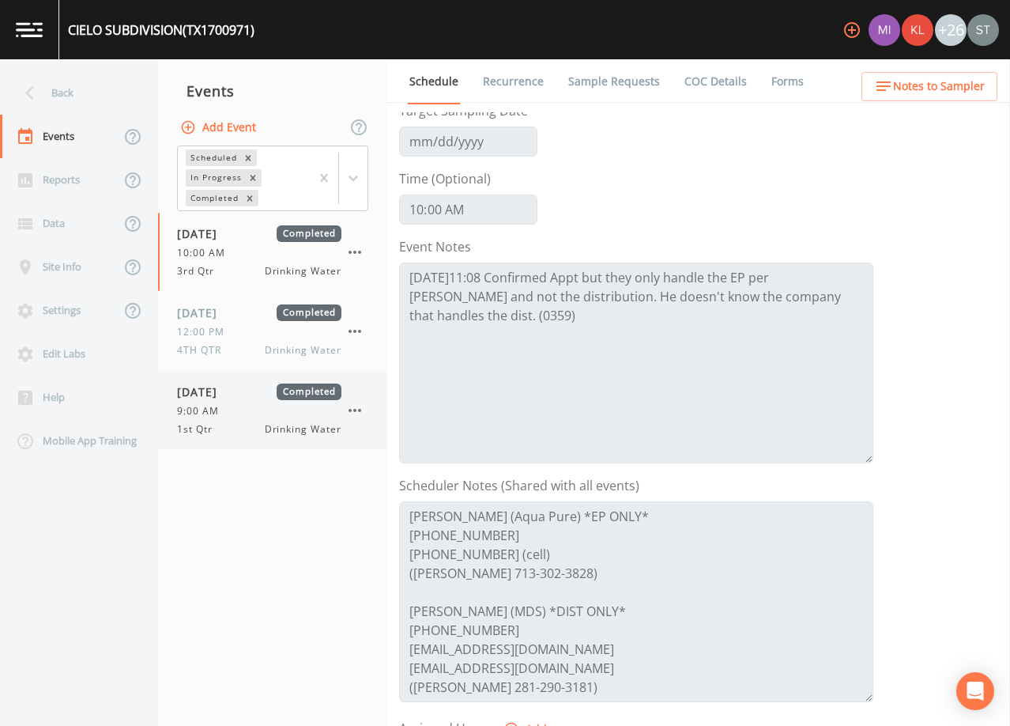
click at [258, 413] on div "9:00 AM" at bounding box center [259, 411] width 164 height 14
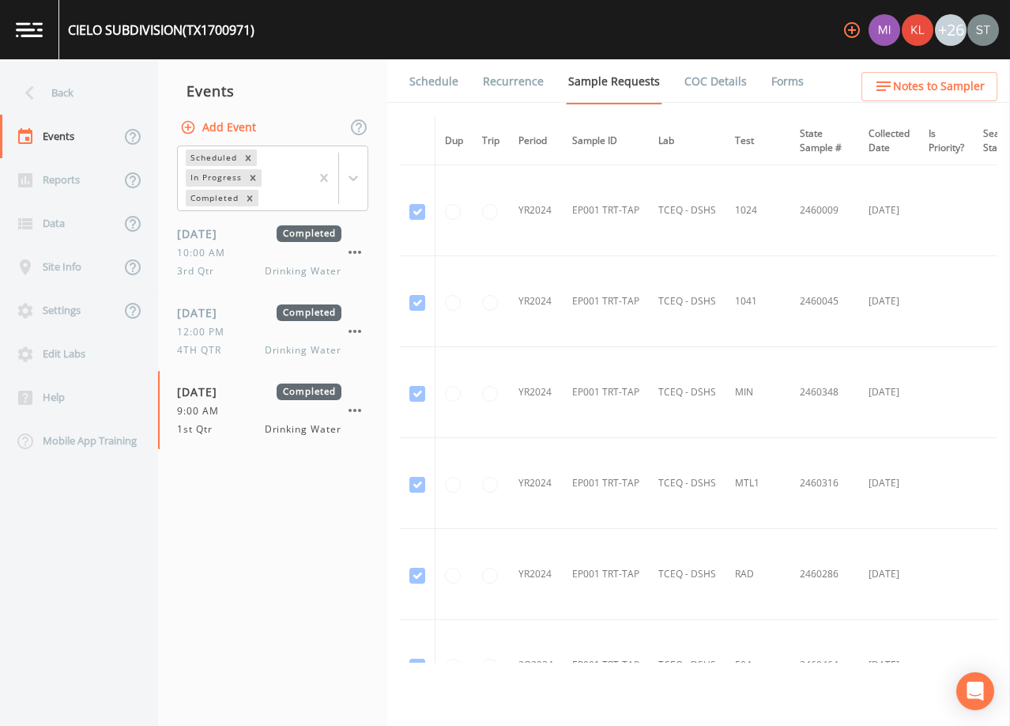
click at [432, 83] on link "Schedule" at bounding box center [434, 81] width 54 height 44
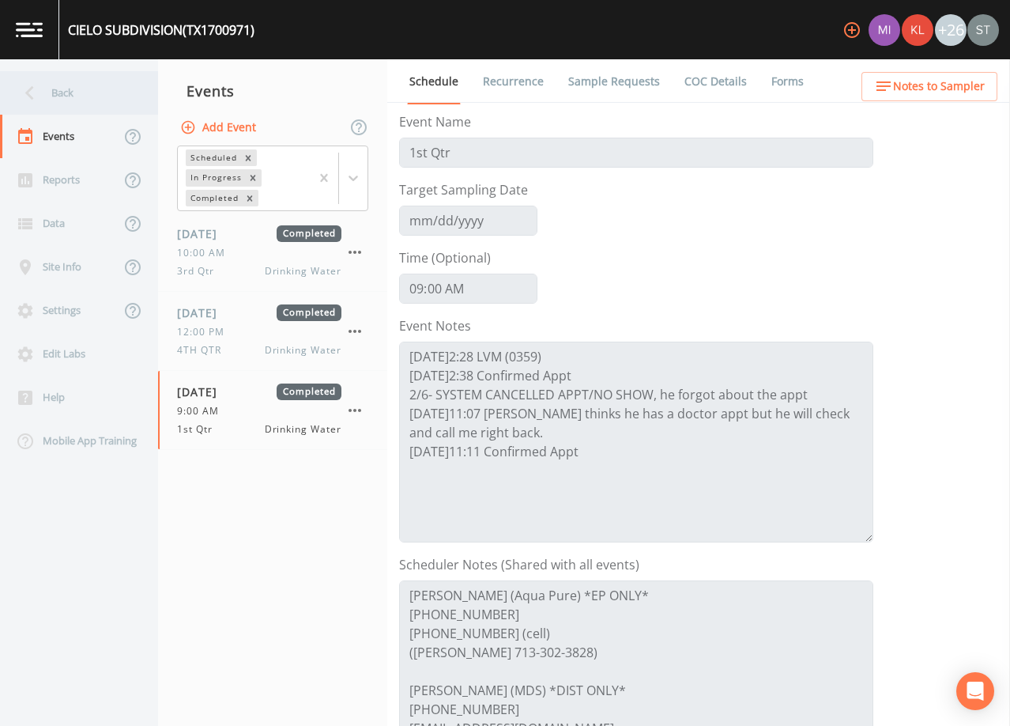
click at [55, 92] on div "Back" at bounding box center [71, 92] width 142 height 43
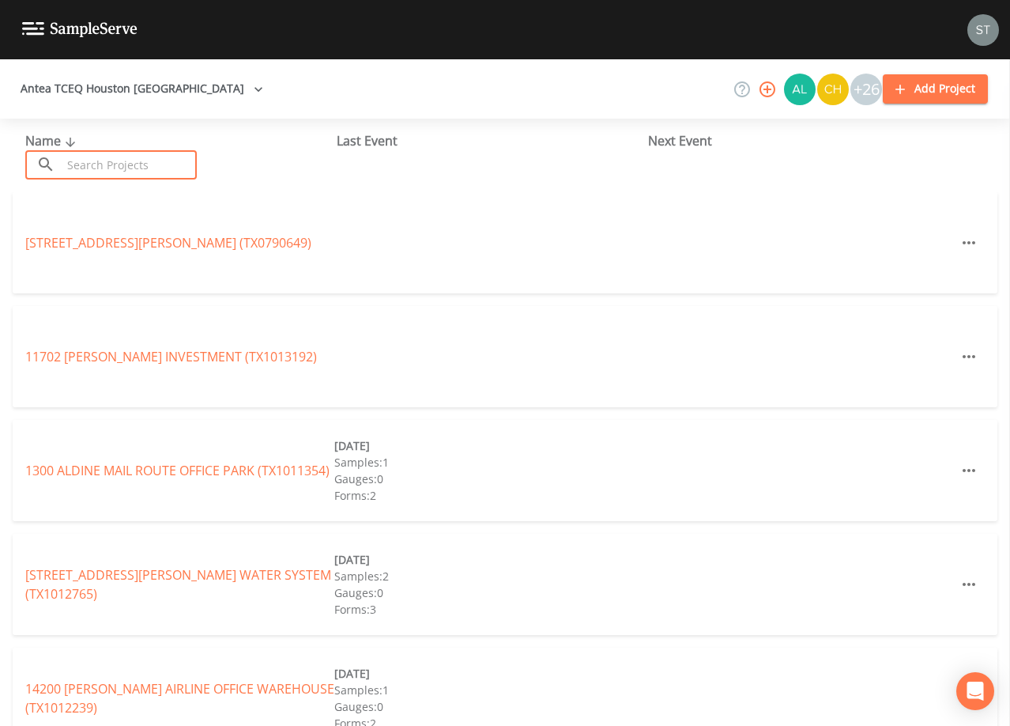
click at [132, 159] on input "text" at bounding box center [129, 164] width 135 height 29
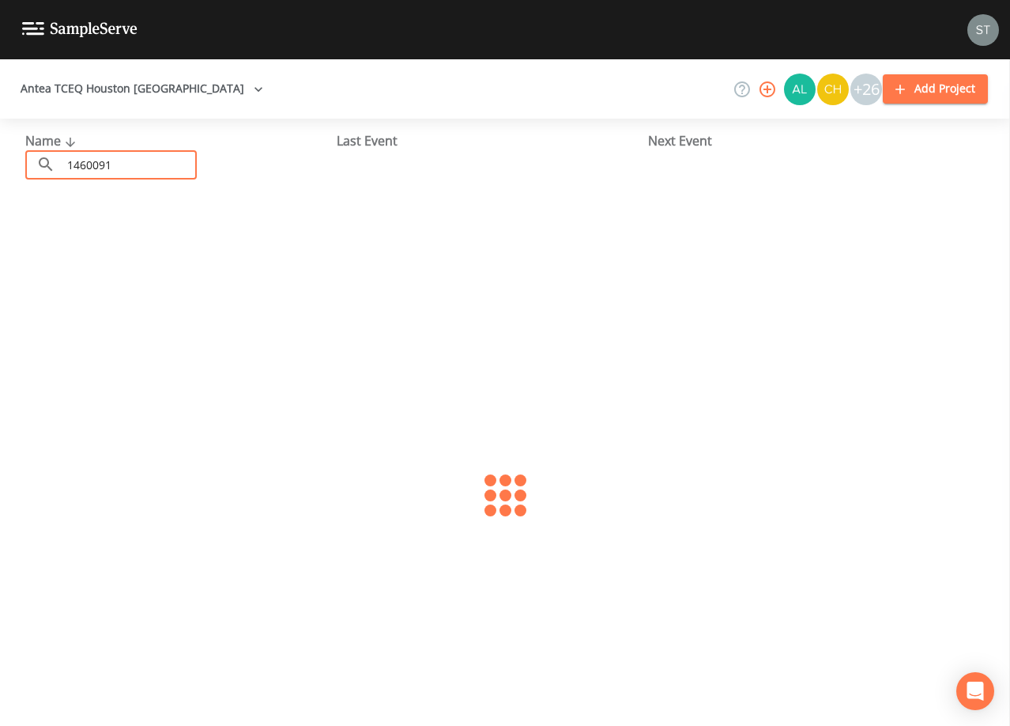
type input "1460091"
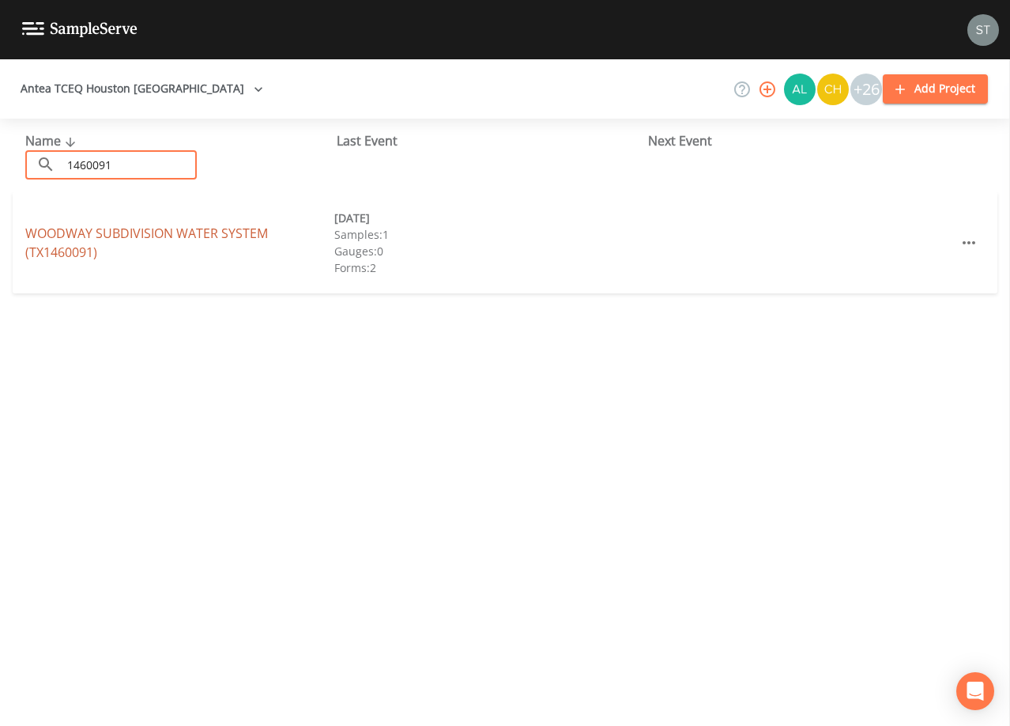
click at [191, 229] on link "WOODWAY SUBDIVISION WATER SYSTEM (TX1460091)" at bounding box center [146, 242] width 243 height 36
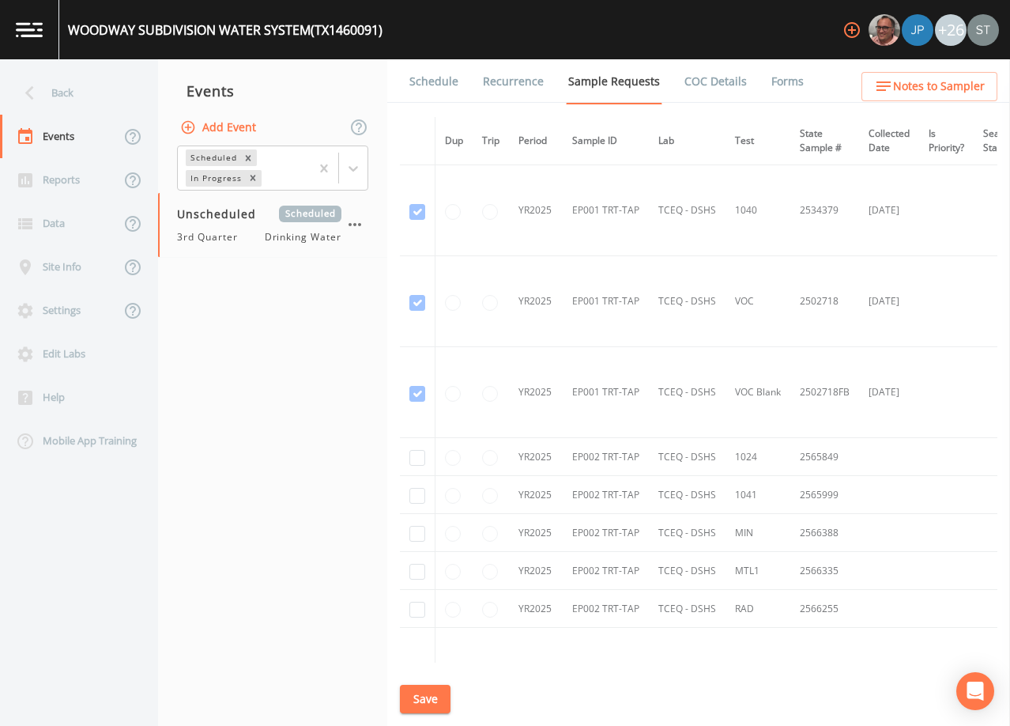
scroll to position [1265, 0]
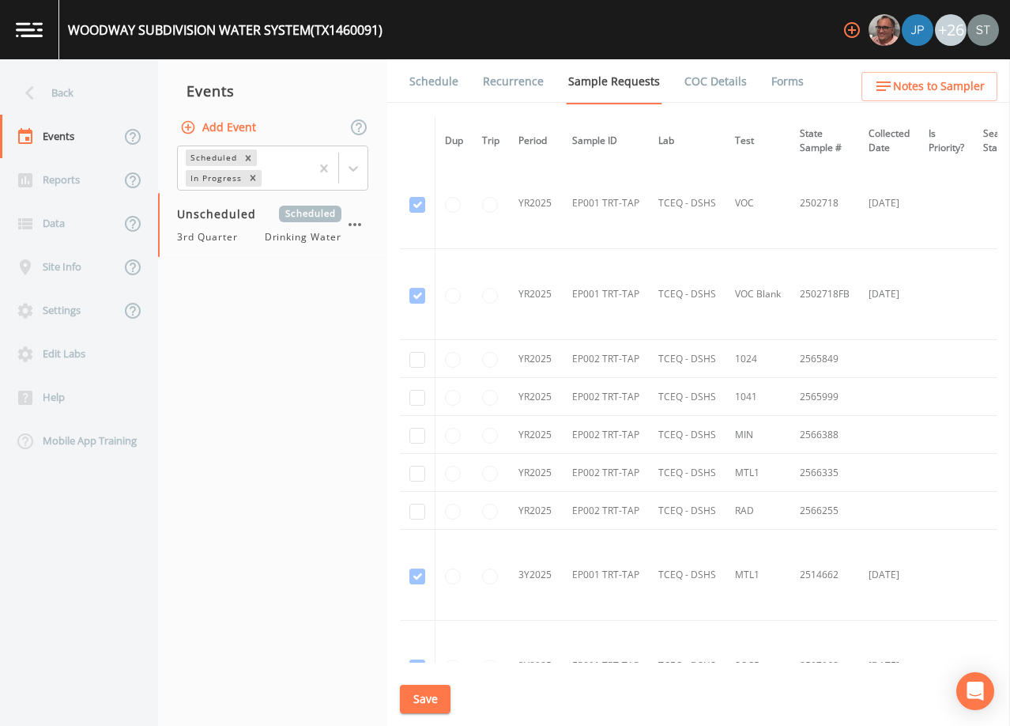
click at [43, 89] on div "Back" at bounding box center [71, 92] width 142 height 43
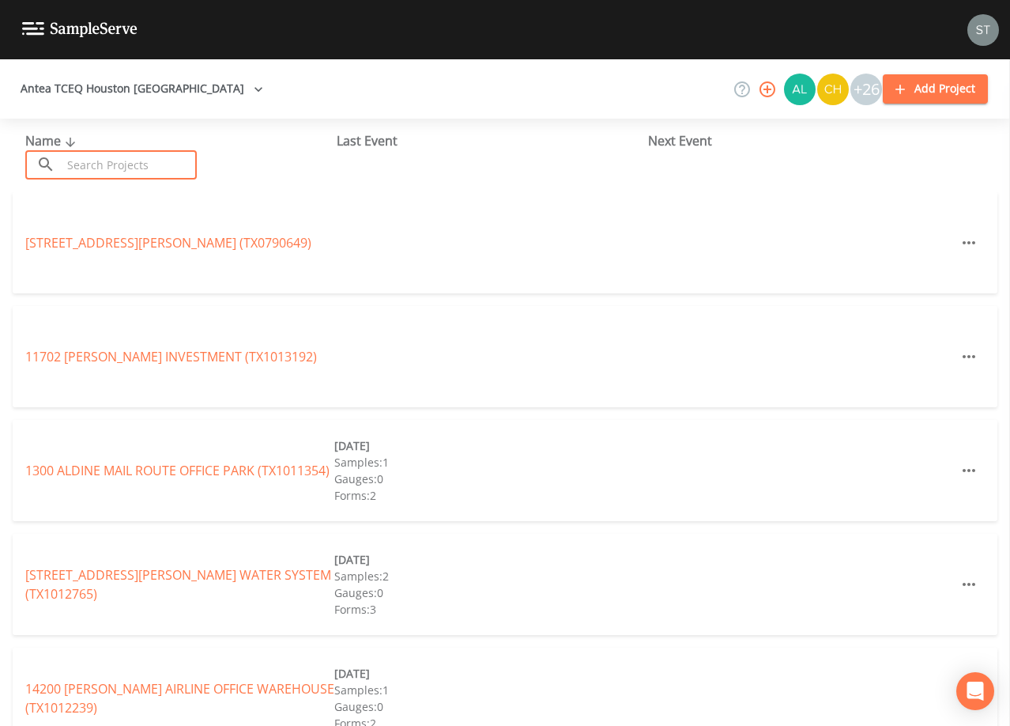
drag, startPoint x: 153, startPoint y: 163, endPoint x: 145, endPoint y: 167, distance: 8.8
click at [153, 164] on input "text" at bounding box center [129, 164] width 135 height 29
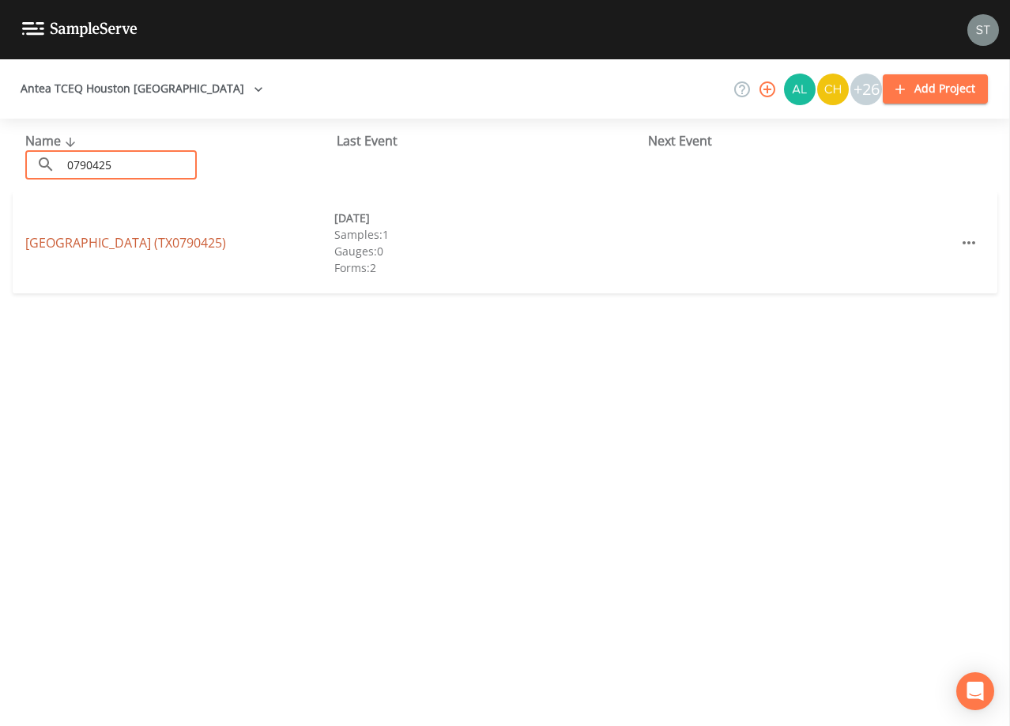
type input "0790425"
click at [142, 248] on link "[GEOGRAPHIC_DATA] (TX0790425)" at bounding box center [125, 242] width 201 height 17
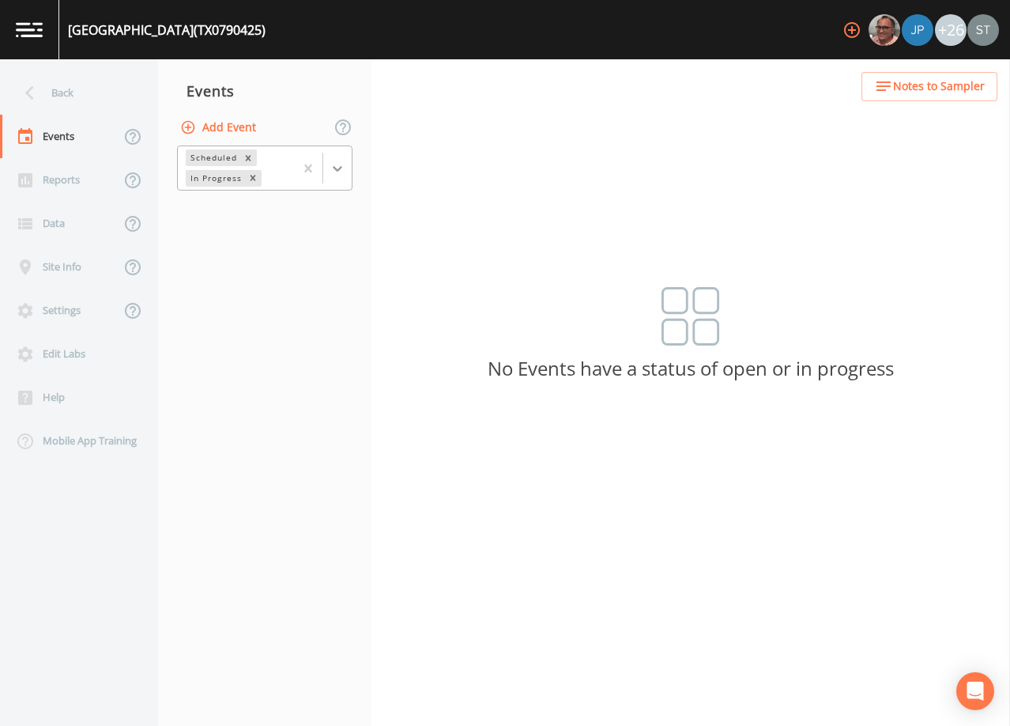
click at [340, 168] on icon at bounding box center [337, 169] width 9 height 6
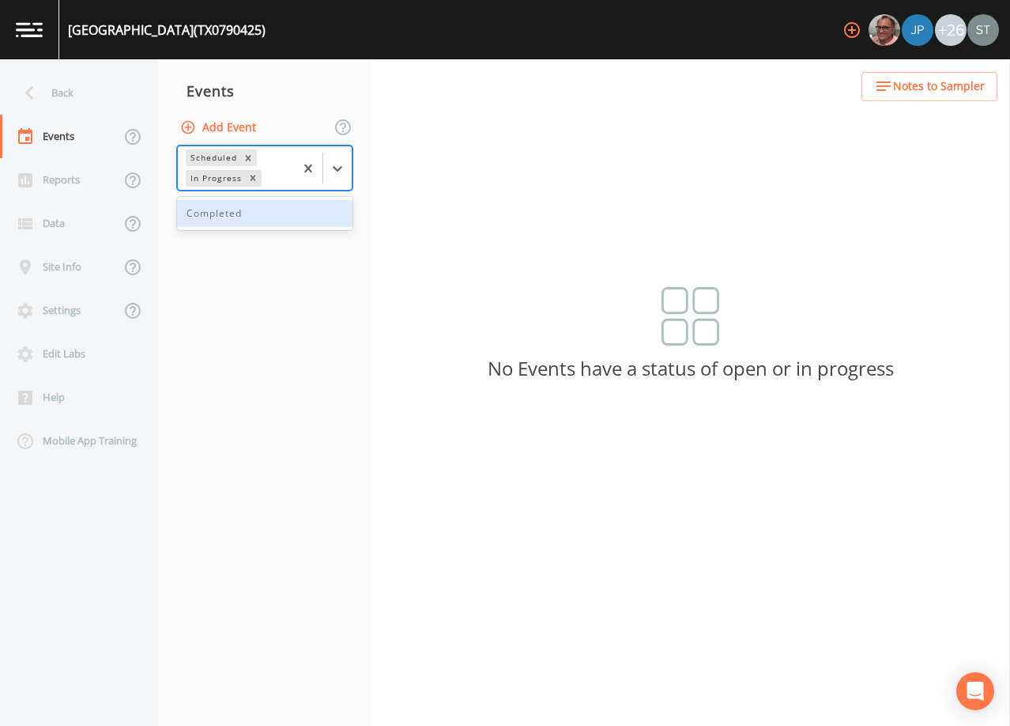
click at [261, 220] on div "Completed" at bounding box center [264, 213] width 175 height 27
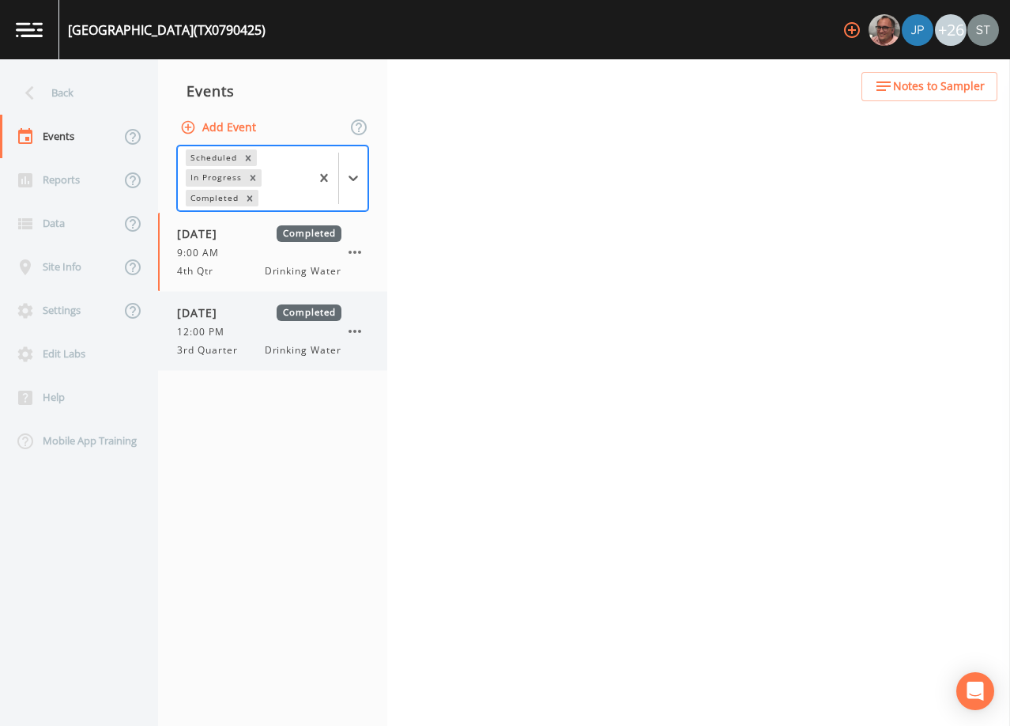
click at [234, 334] on div "12:00 PM" at bounding box center [259, 332] width 164 height 14
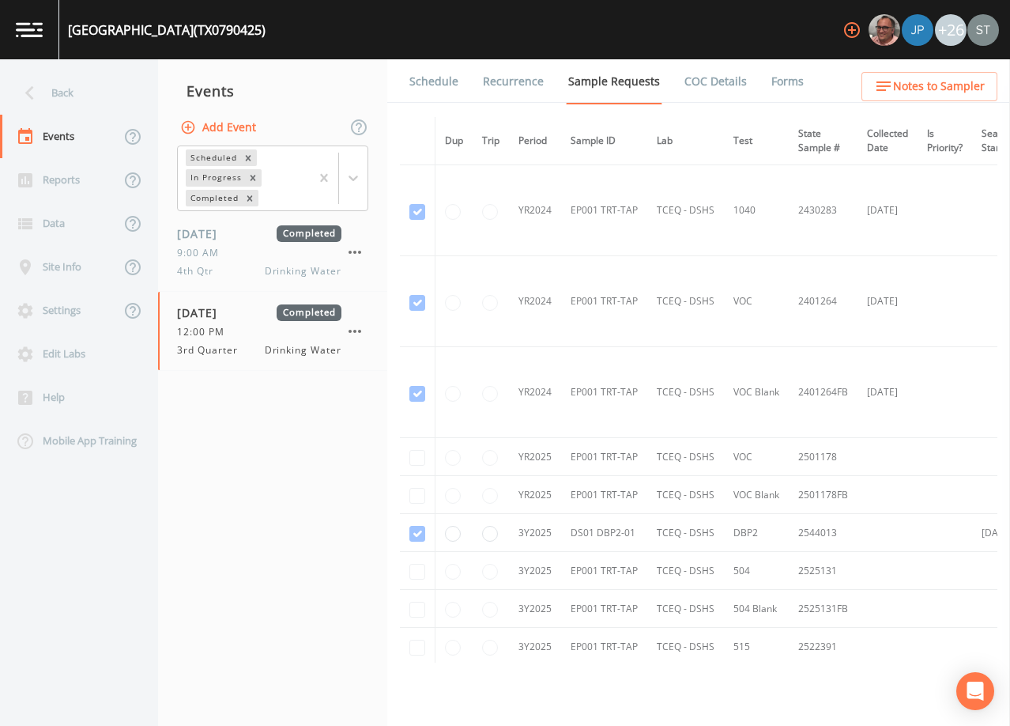
click at [439, 89] on link "Schedule" at bounding box center [434, 81] width 54 height 44
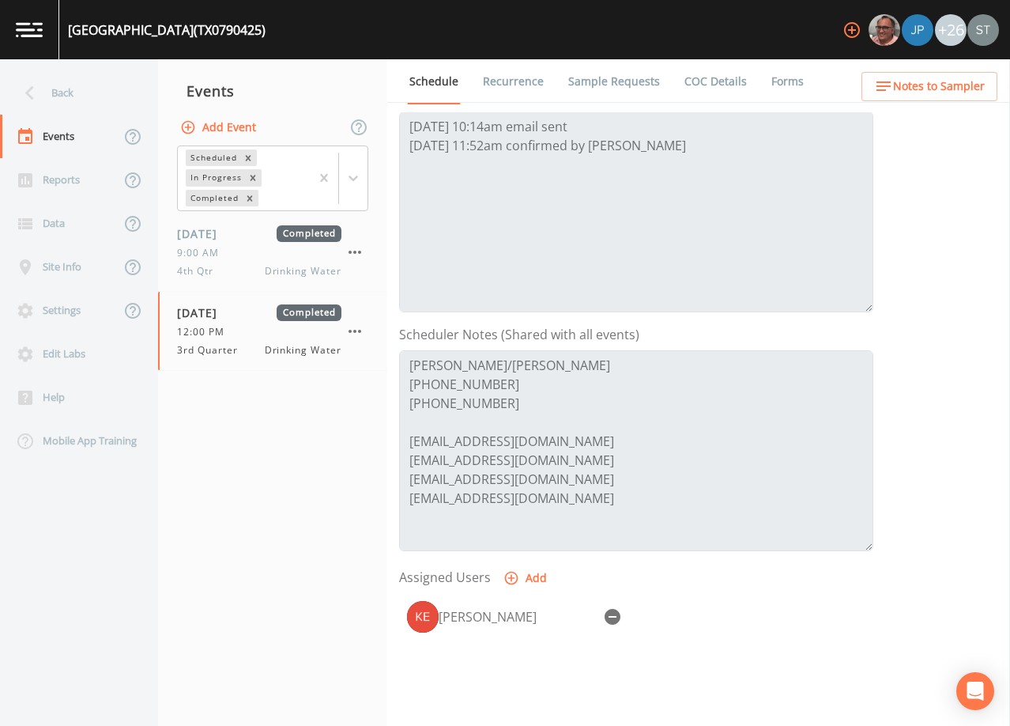
scroll to position [237, 0]
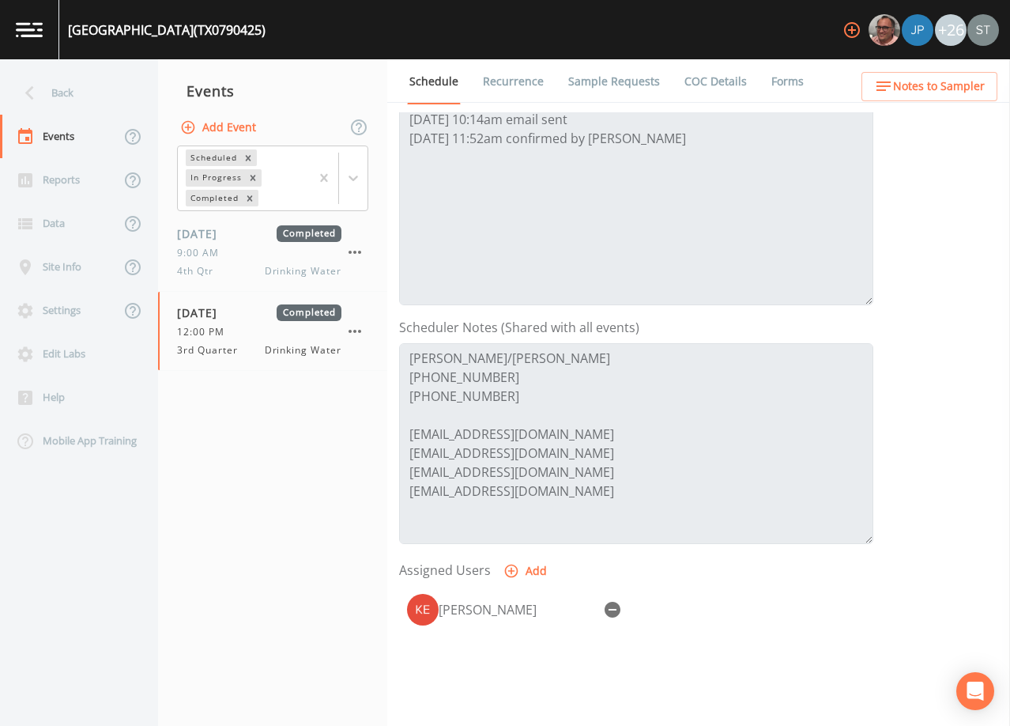
click at [769, 78] on link "Forms" at bounding box center [787, 81] width 37 height 44
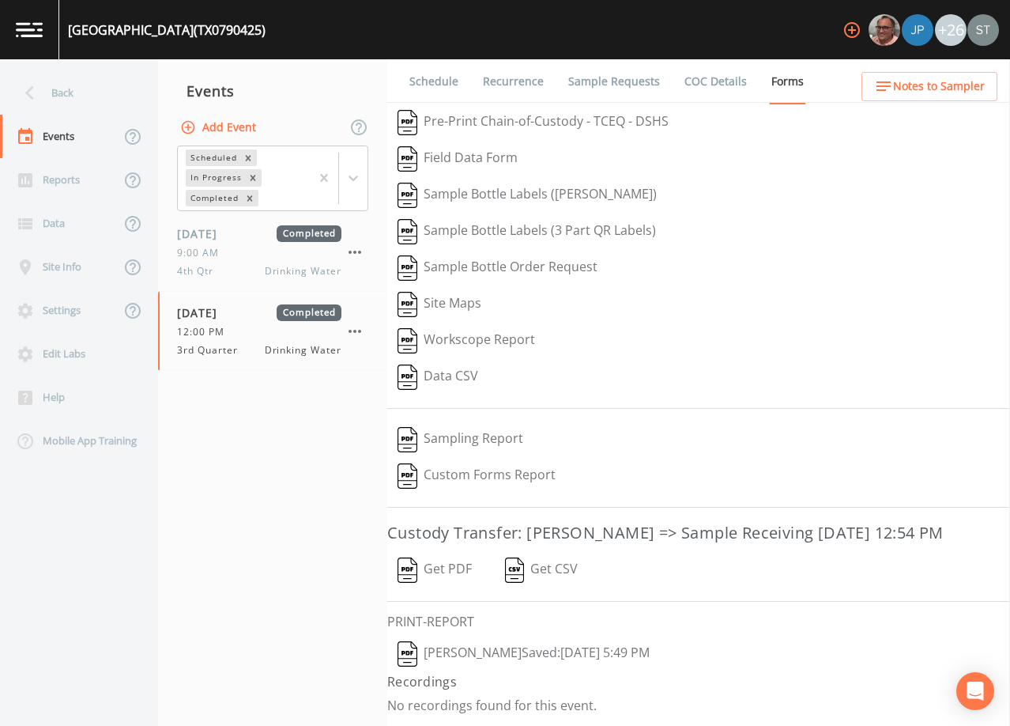
click at [617, 88] on link "Sample Requests" at bounding box center [614, 81] width 96 height 44
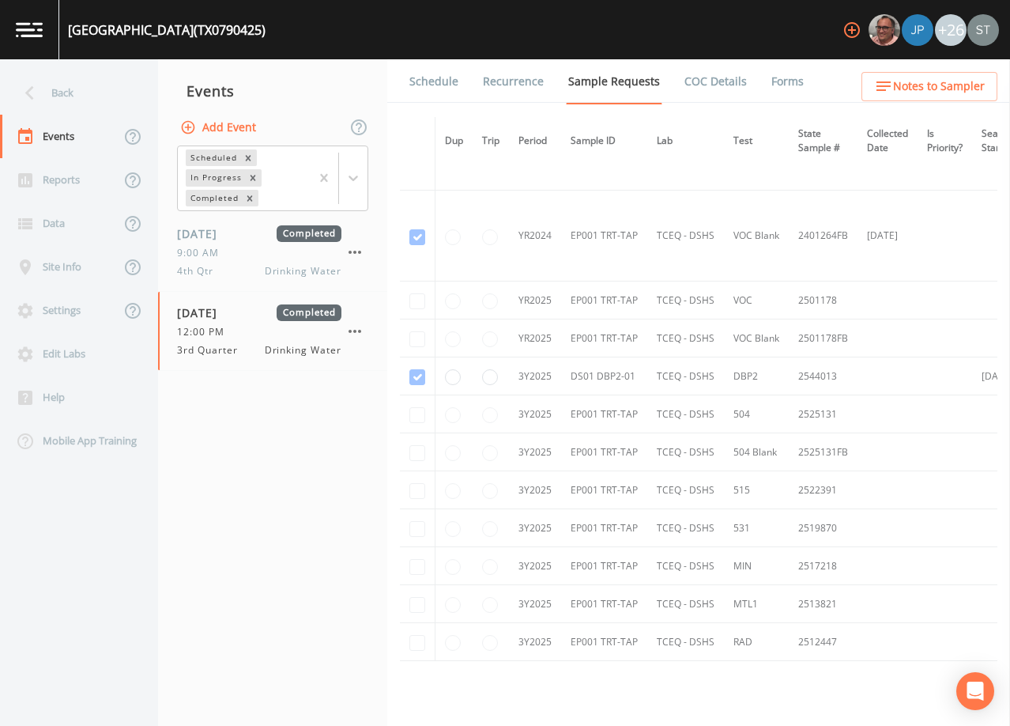
scroll to position [237, 0]
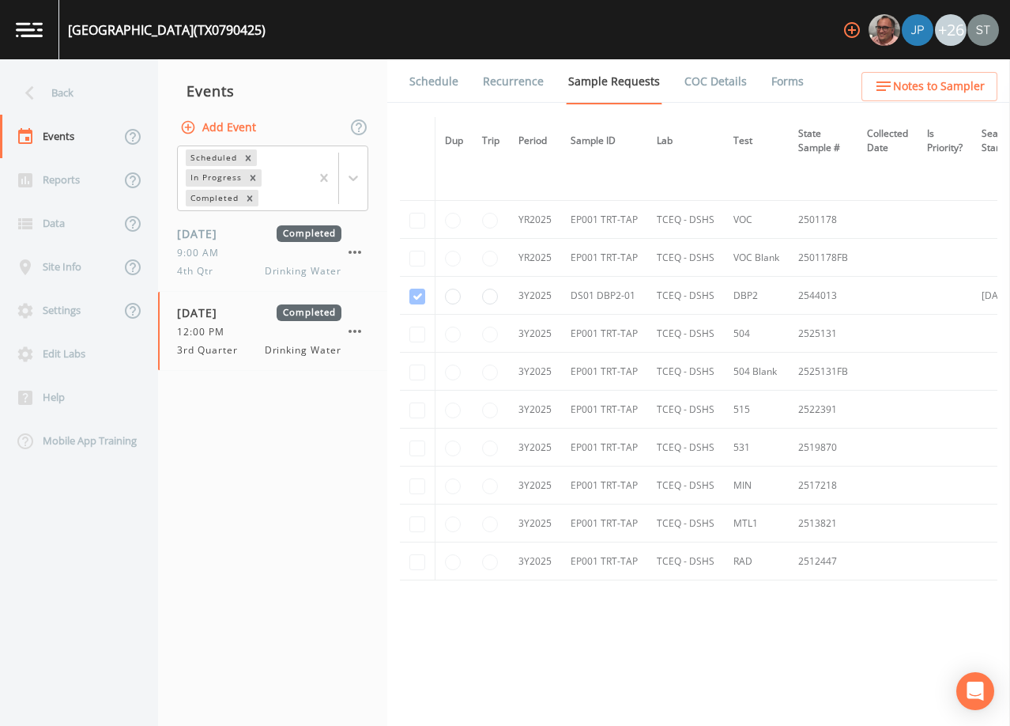
click at [775, 76] on link "Forms" at bounding box center [787, 81] width 37 height 44
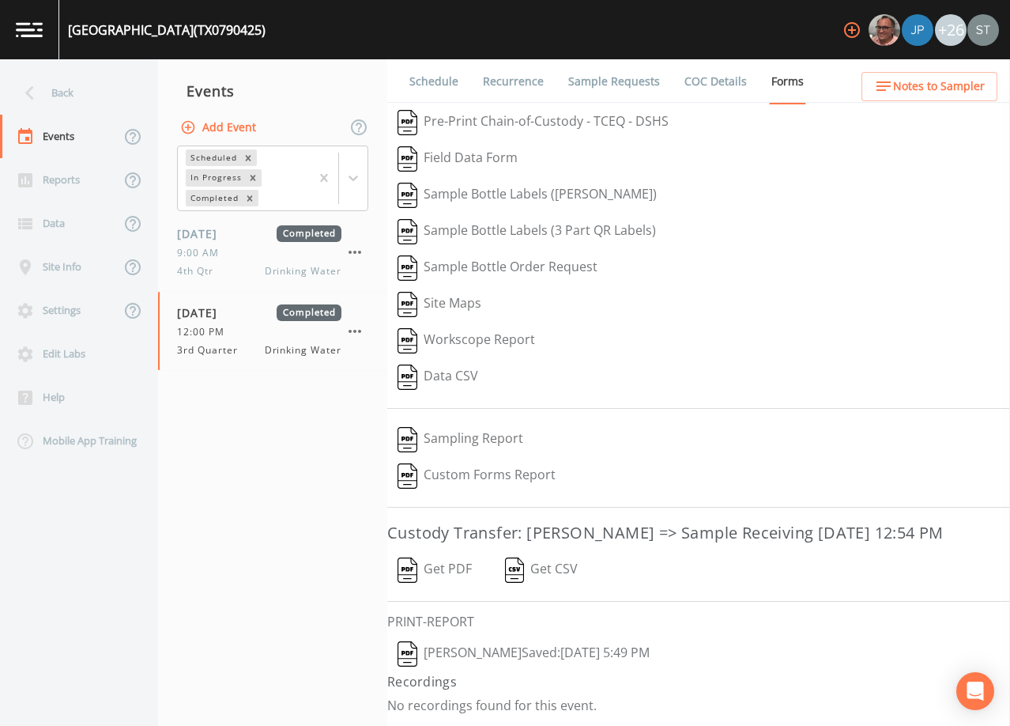
click at [473, 652] on button "[PERSON_NAME]  Saved: [DATE] 5:49 PM" at bounding box center [523, 653] width 273 height 36
click at [69, 96] on div "Back" at bounding box center [71, 92] width 142 height 43
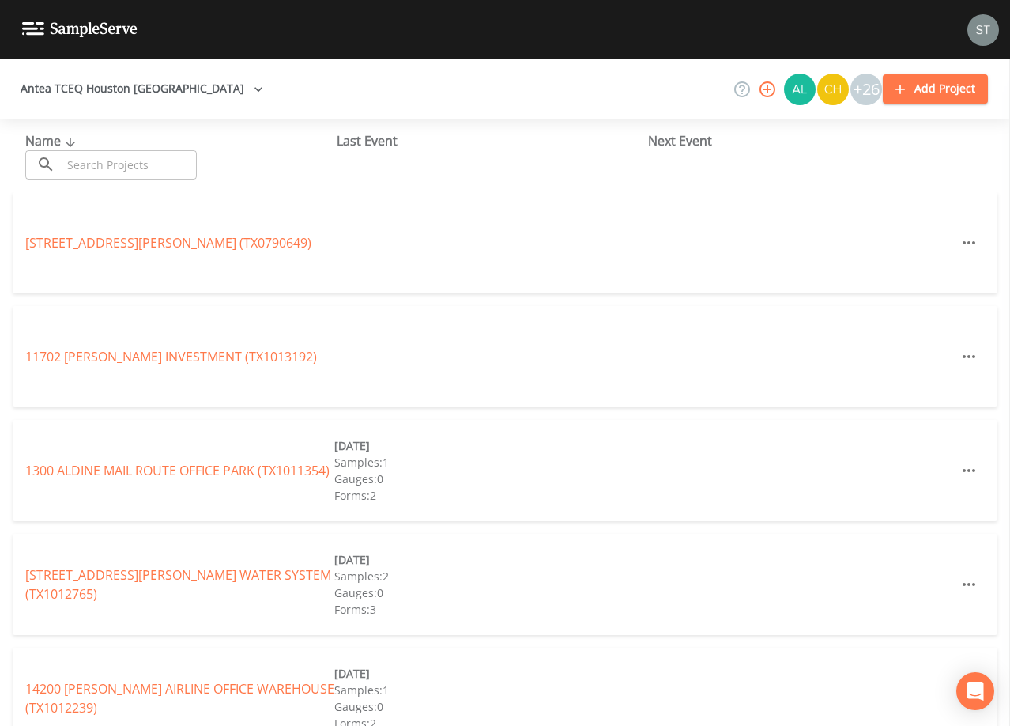
click at [117, 162] on input "text" at bounding box center [129, 164] width 135 height 29
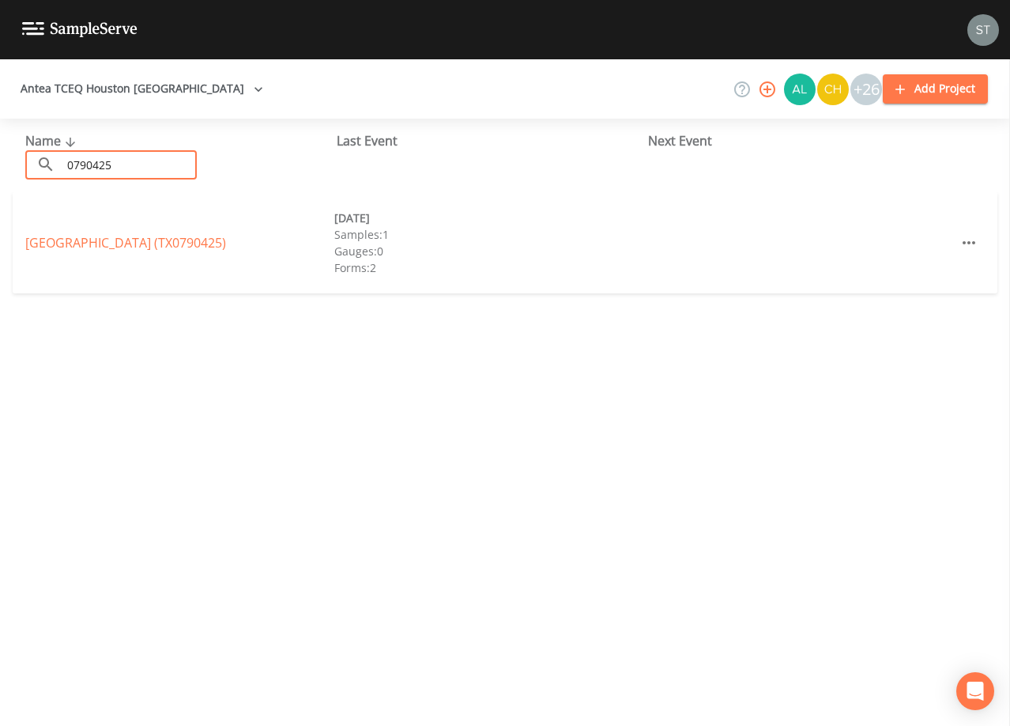
type input "0790425"
click at [156, 236] on link "[GEOGRAPHIC_DATA] (TX0790425)" at bounding box center [125, 242] width 201 height 17
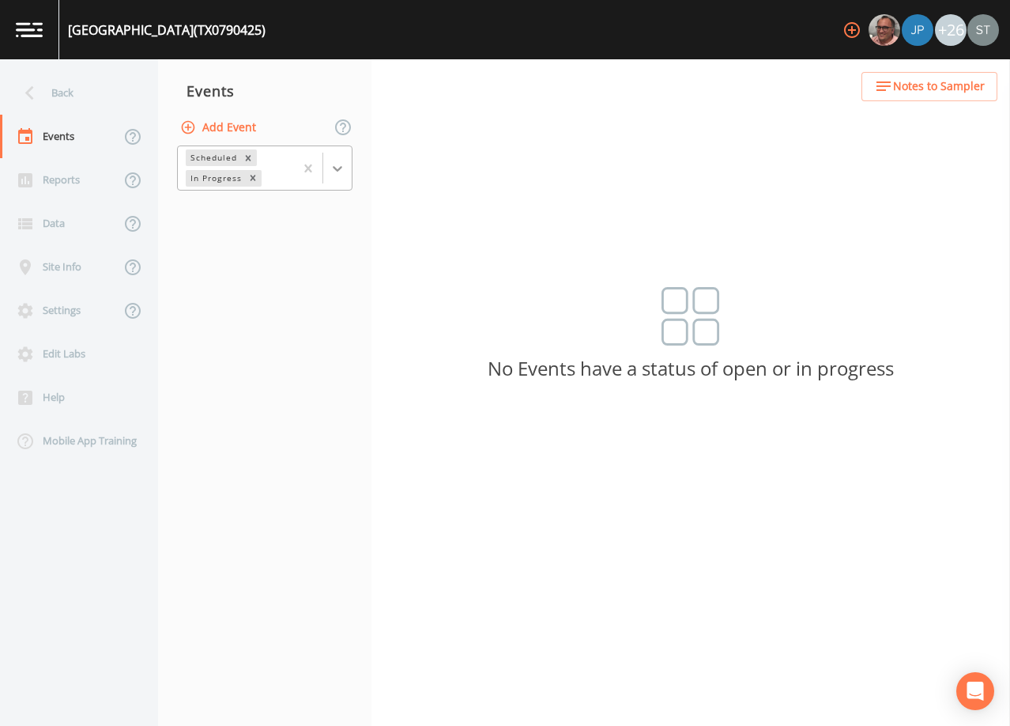
click at [341, 168] on icon at bounding box center [337, 169] width 9 height 6
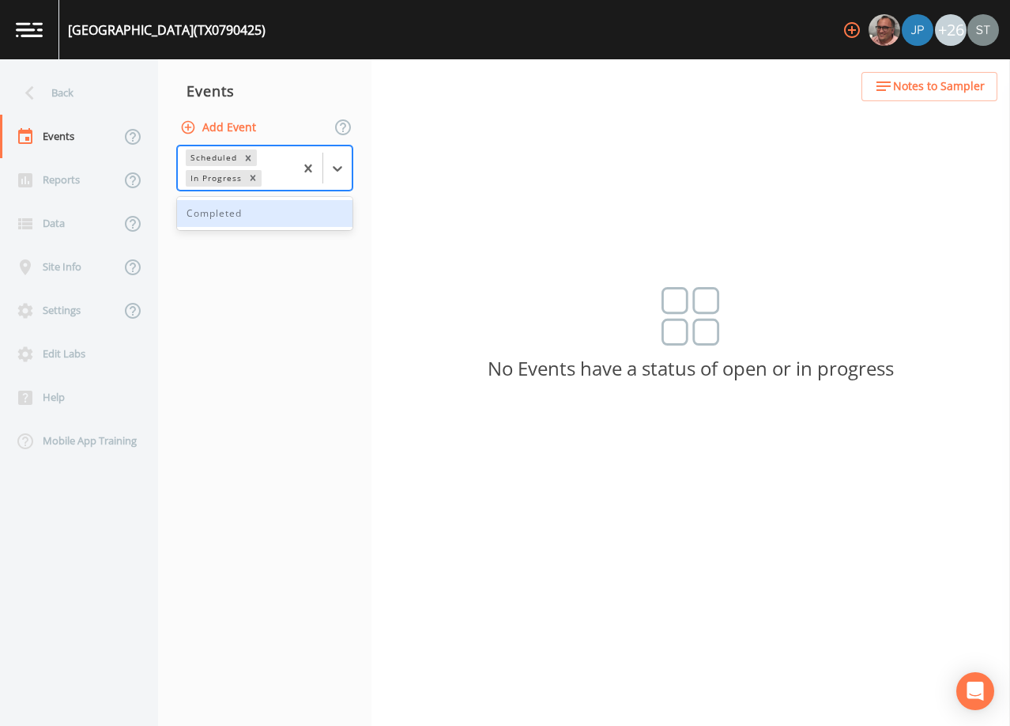
click at [280, 212] on div "Completed" at bounding box center [264, 213] width 175 height 27
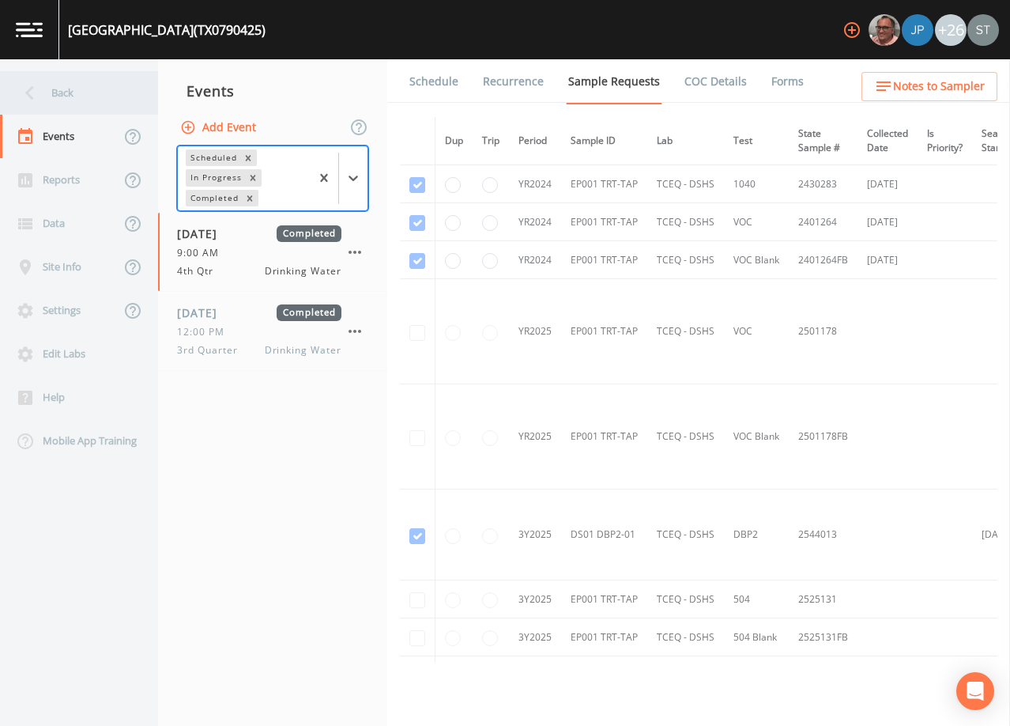
click at [77, 87] on div "Back" at bounding box center [71, 92] width 142 height 43
